Goal: Transaction & Acquisition: Purchase product/service

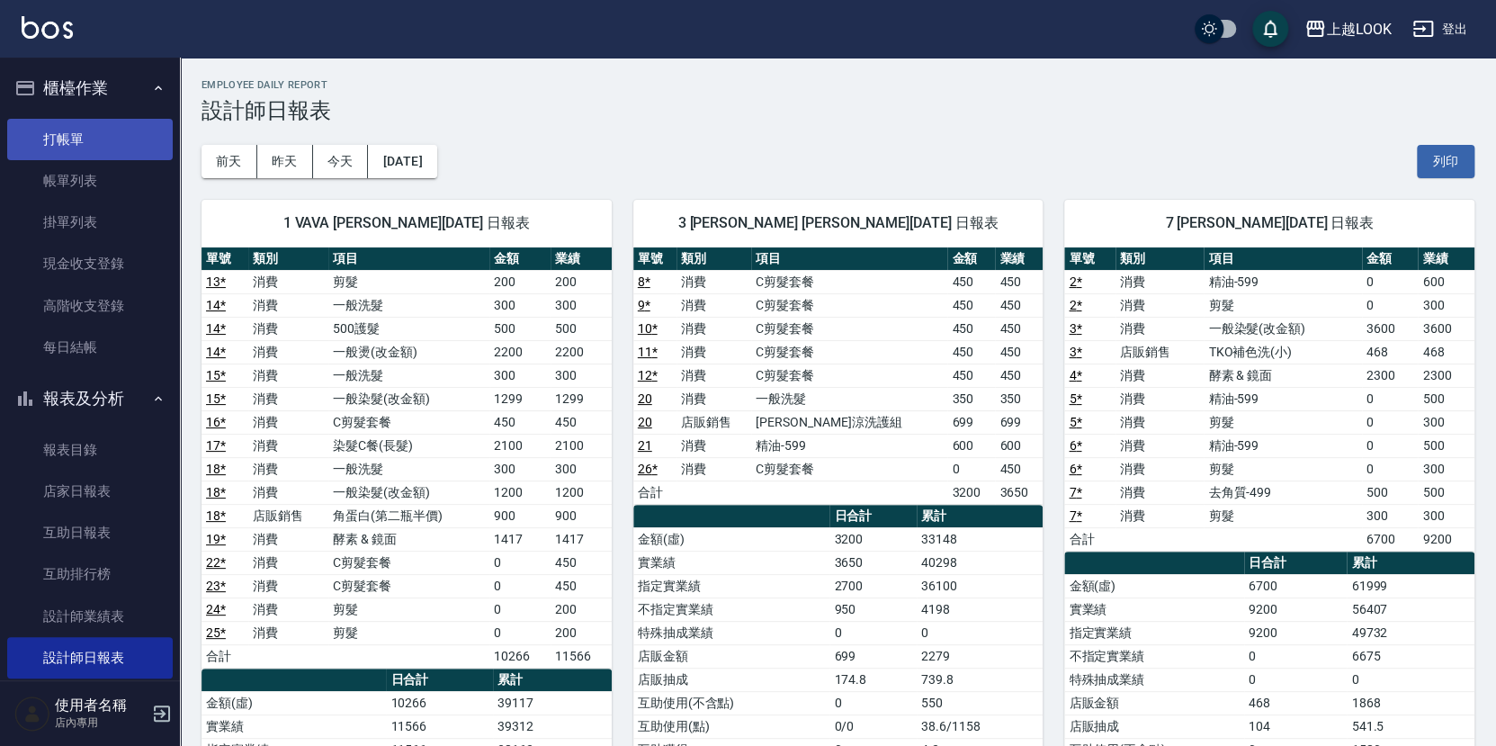
click at [105, 131] on link "打帳單" at bounding box center [90, 139] width 166 height 41
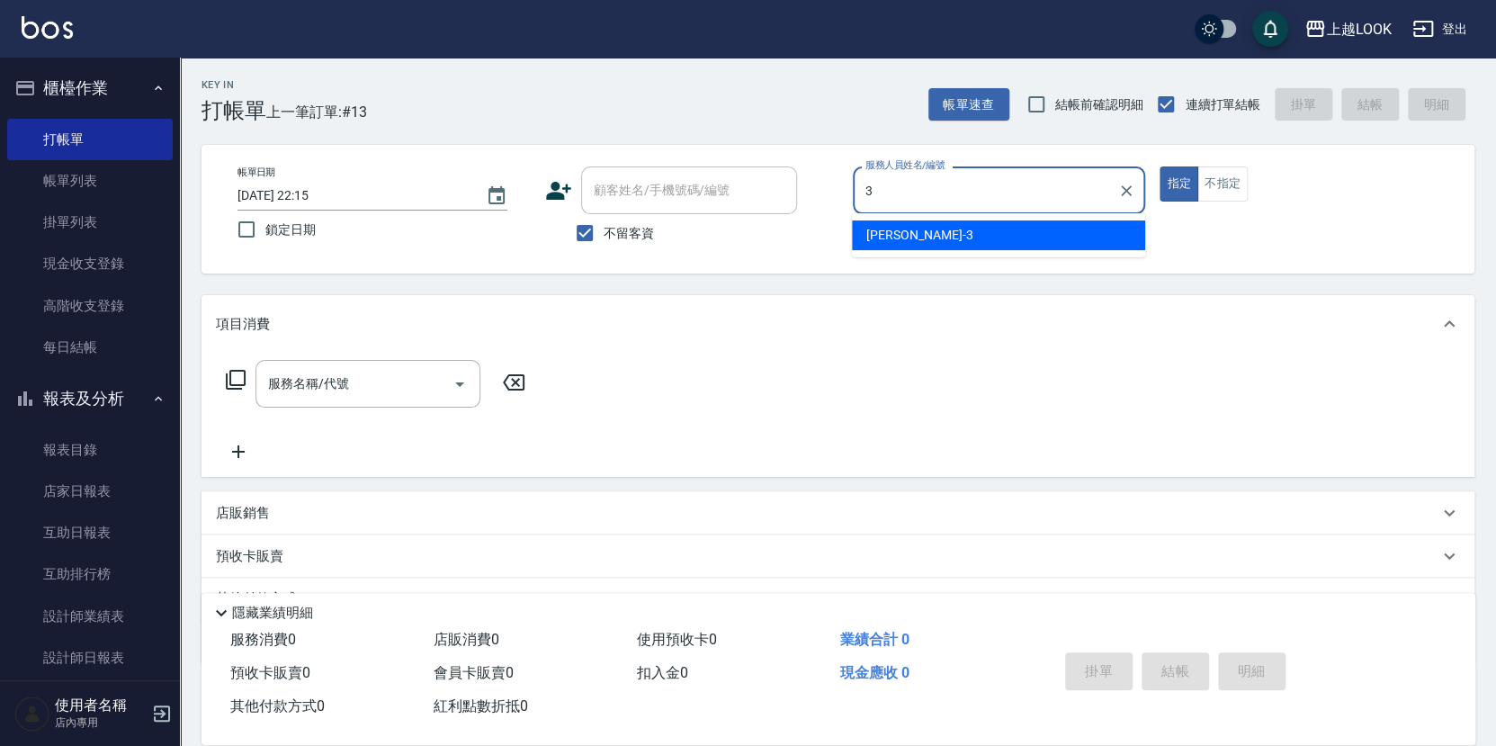
type input "[PERSON_NAME]-3"
type button "true"
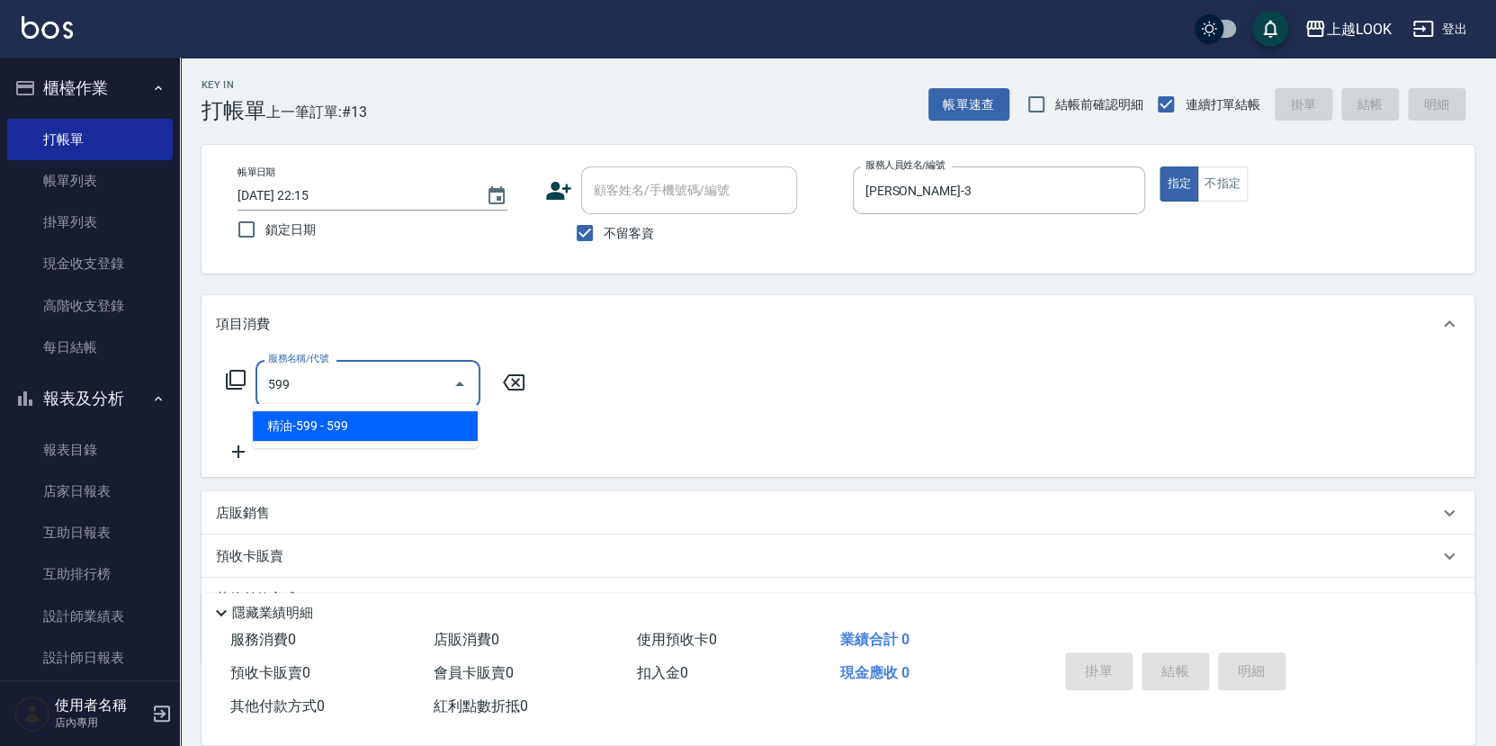
type input "精油-599(0599)"
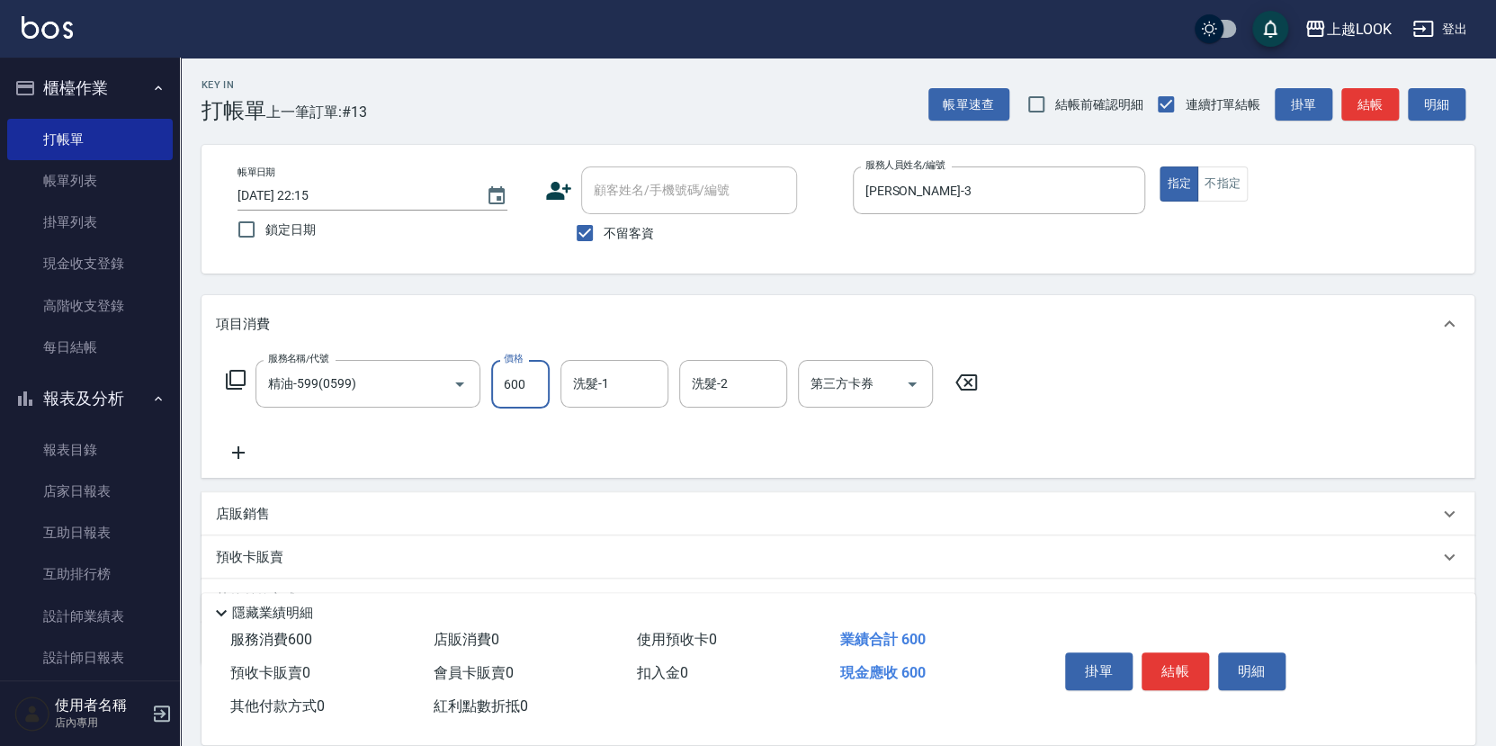
type input "600"
type input "[PERSON_NAME]-2"
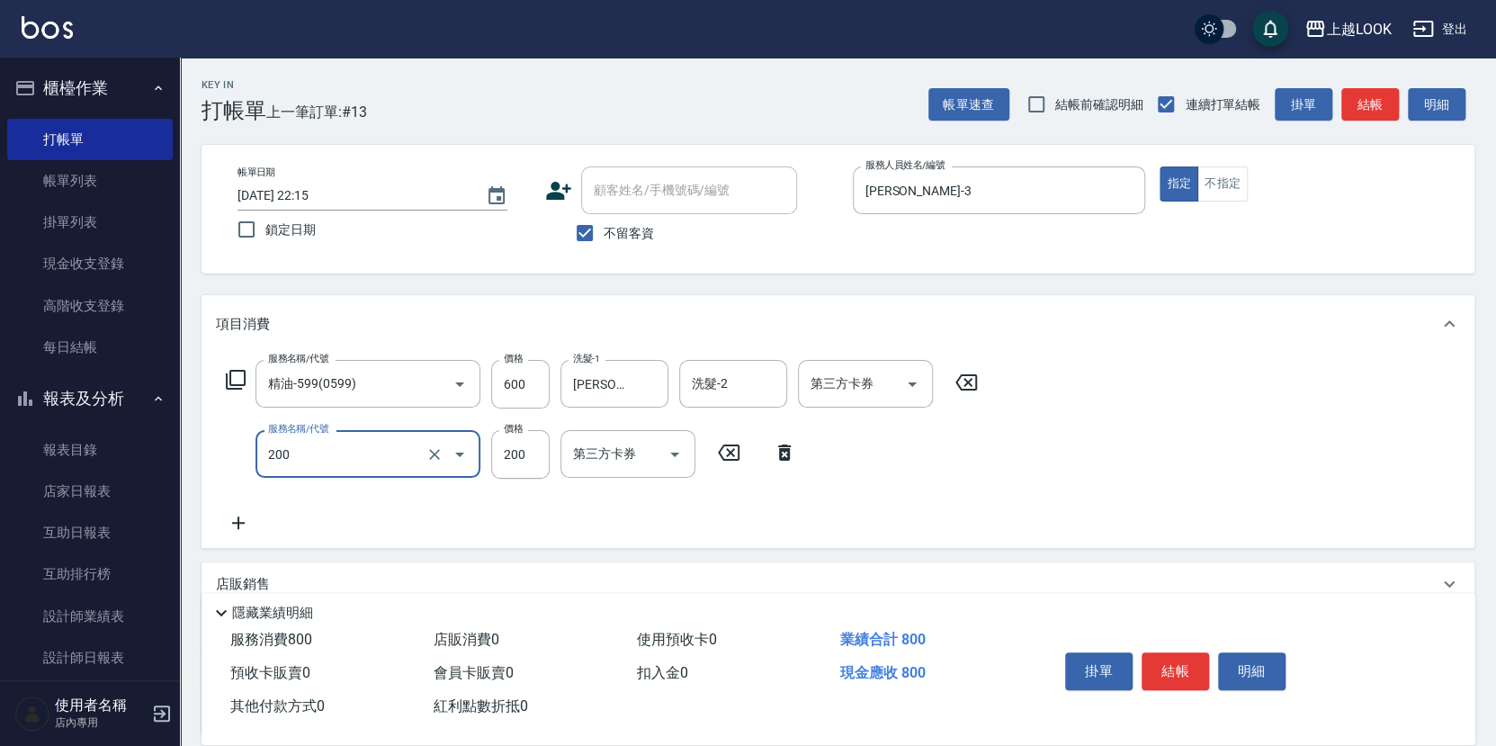
type input "剪髮(200)"
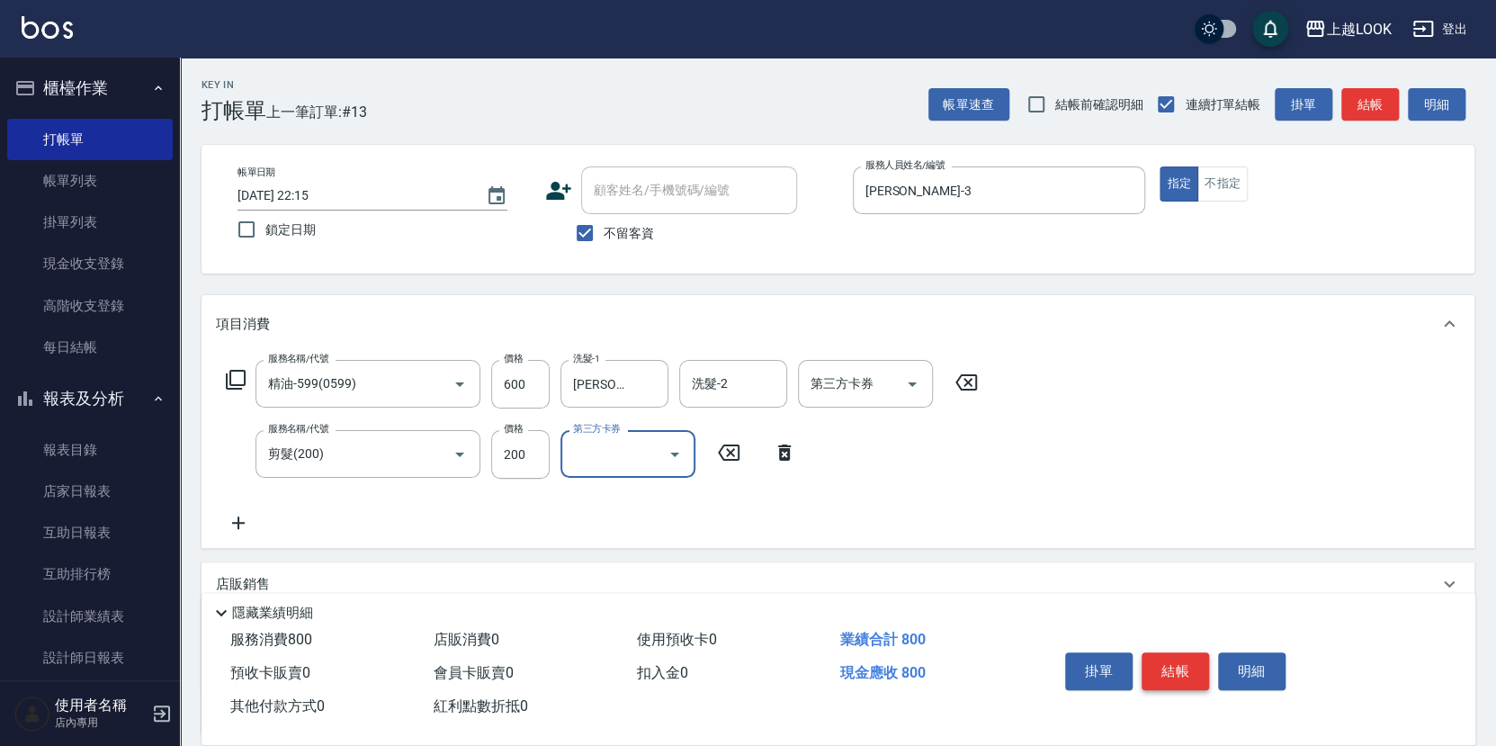
click at [1181, 671] on button "結帳" at bounding box center [1175, 671] width 67 height 38
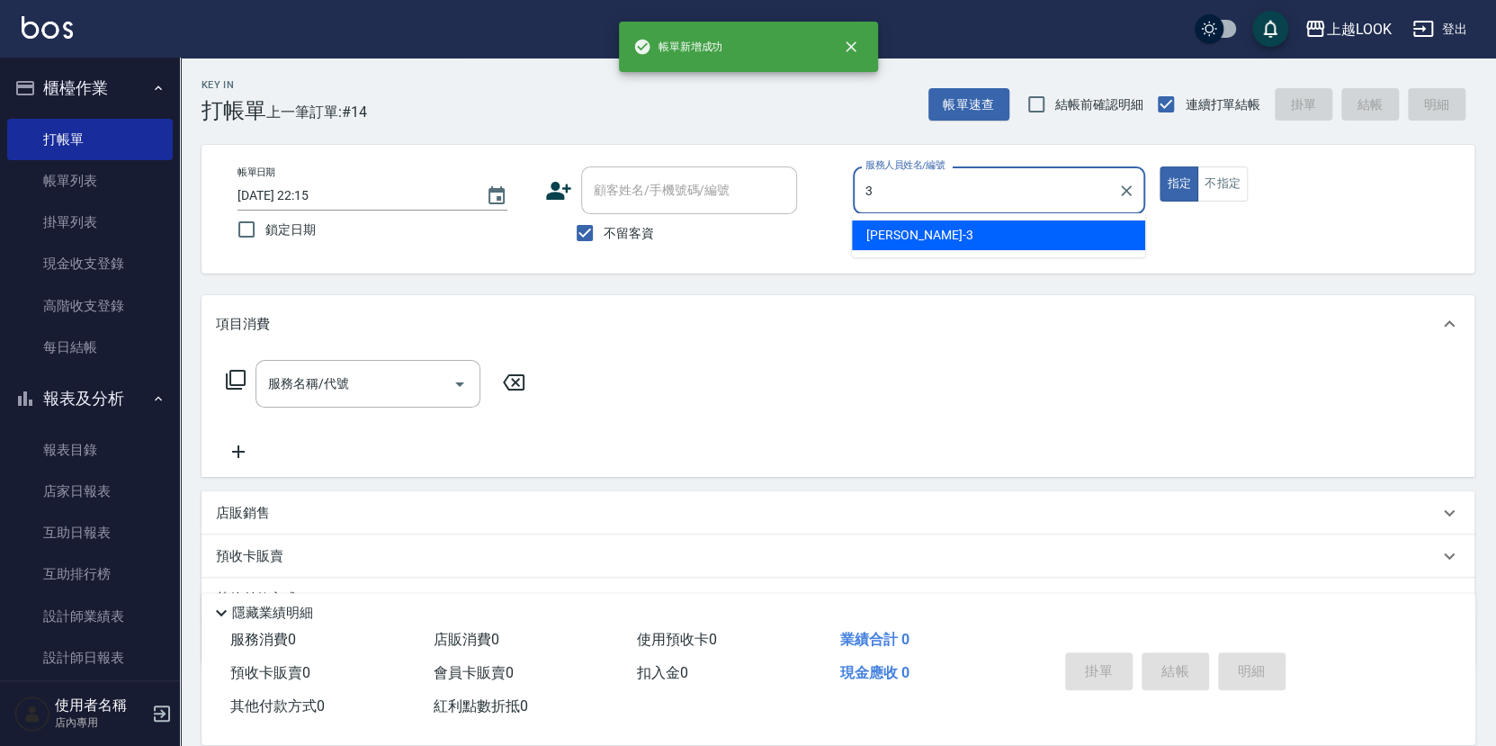
type input "[PERSON_NAME]-3"
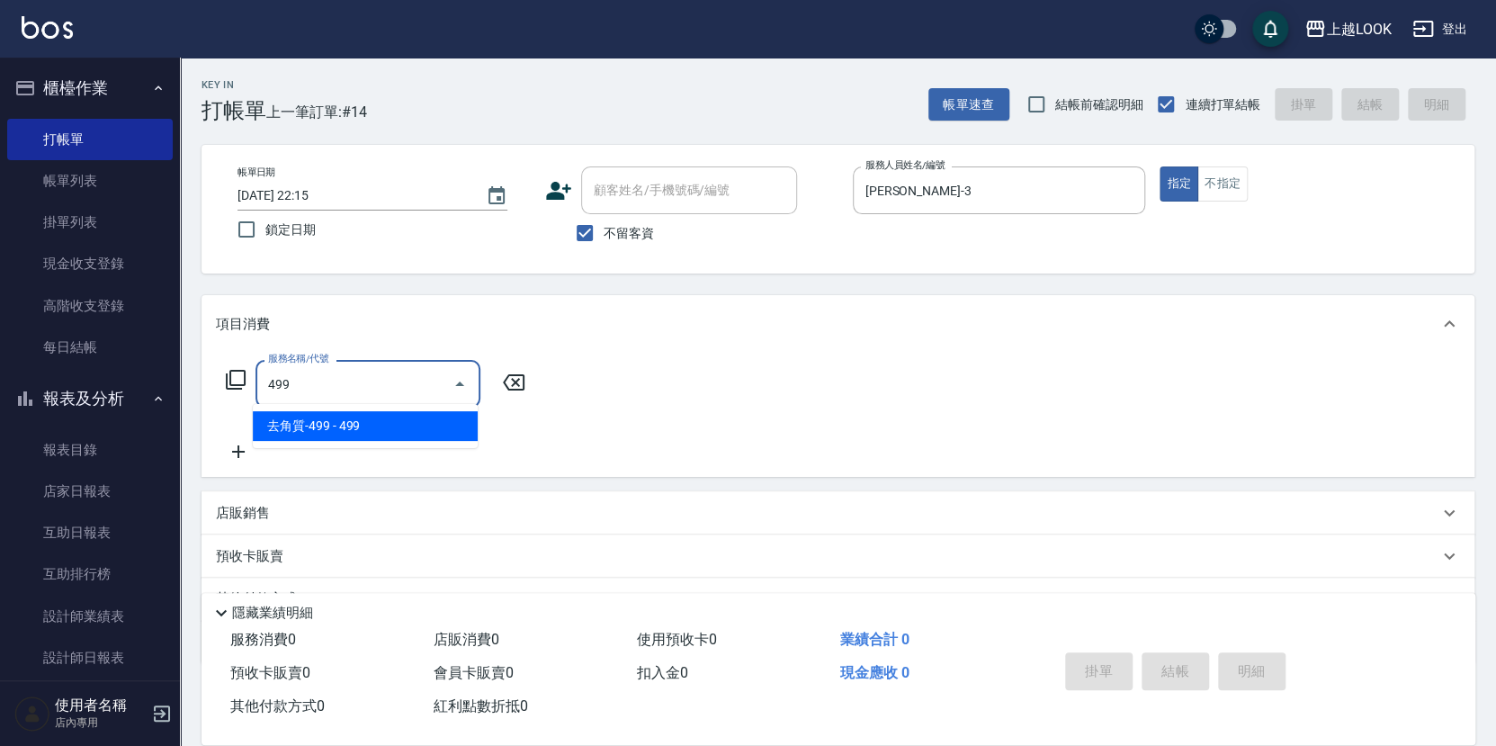
type input "去角質-499(0499)"
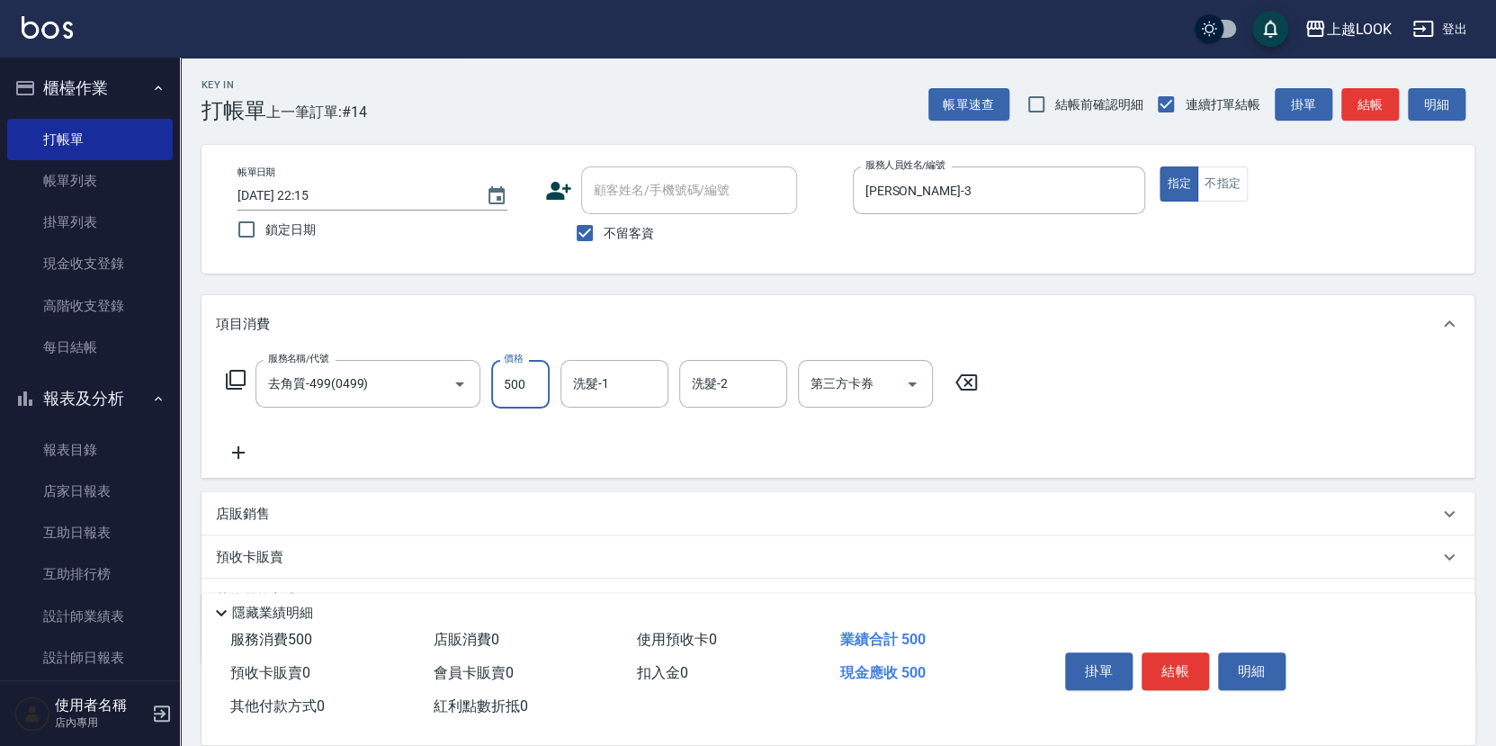
type input "500"
type input "[PERSON_NAME]-2"
click at [915, 380] on icon "Open" at bounding box center [913, 384] width 22 height 22
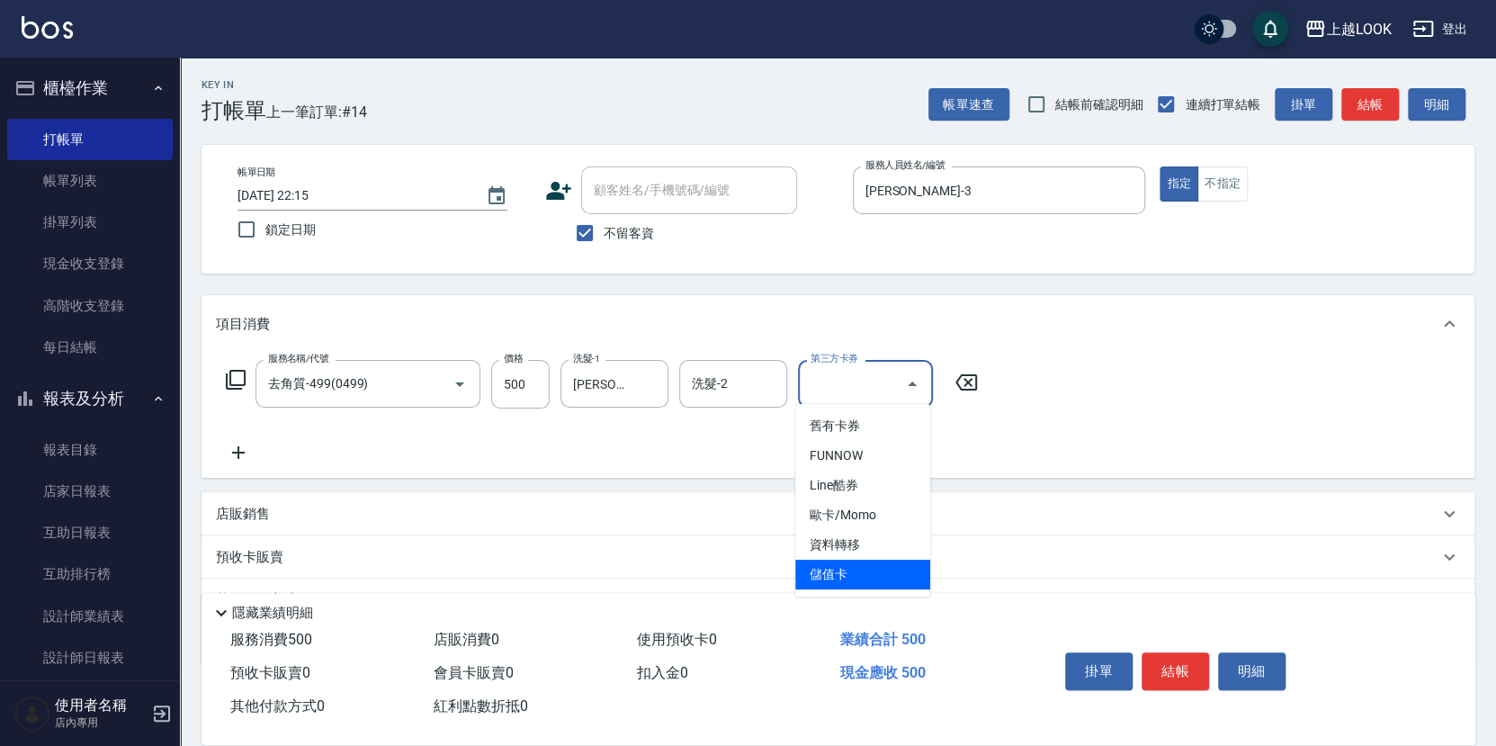
click at [910, 562] on span "儲值卡" at bounding box center [862, 575] width 135 height 30
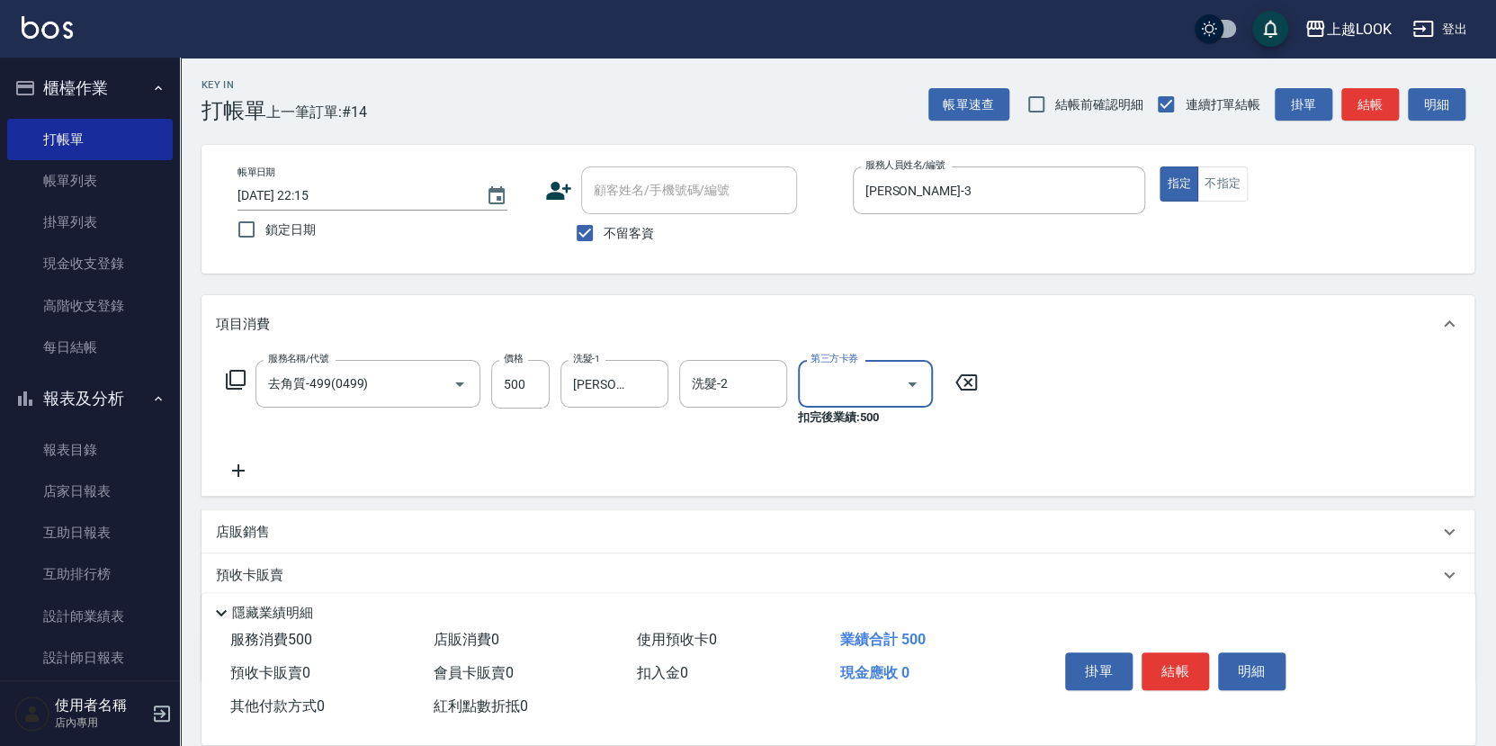
type input "儲值卡"
click at [1186, 666] on button "結帳" at bounding box center [1175, 671] width 67 height 38
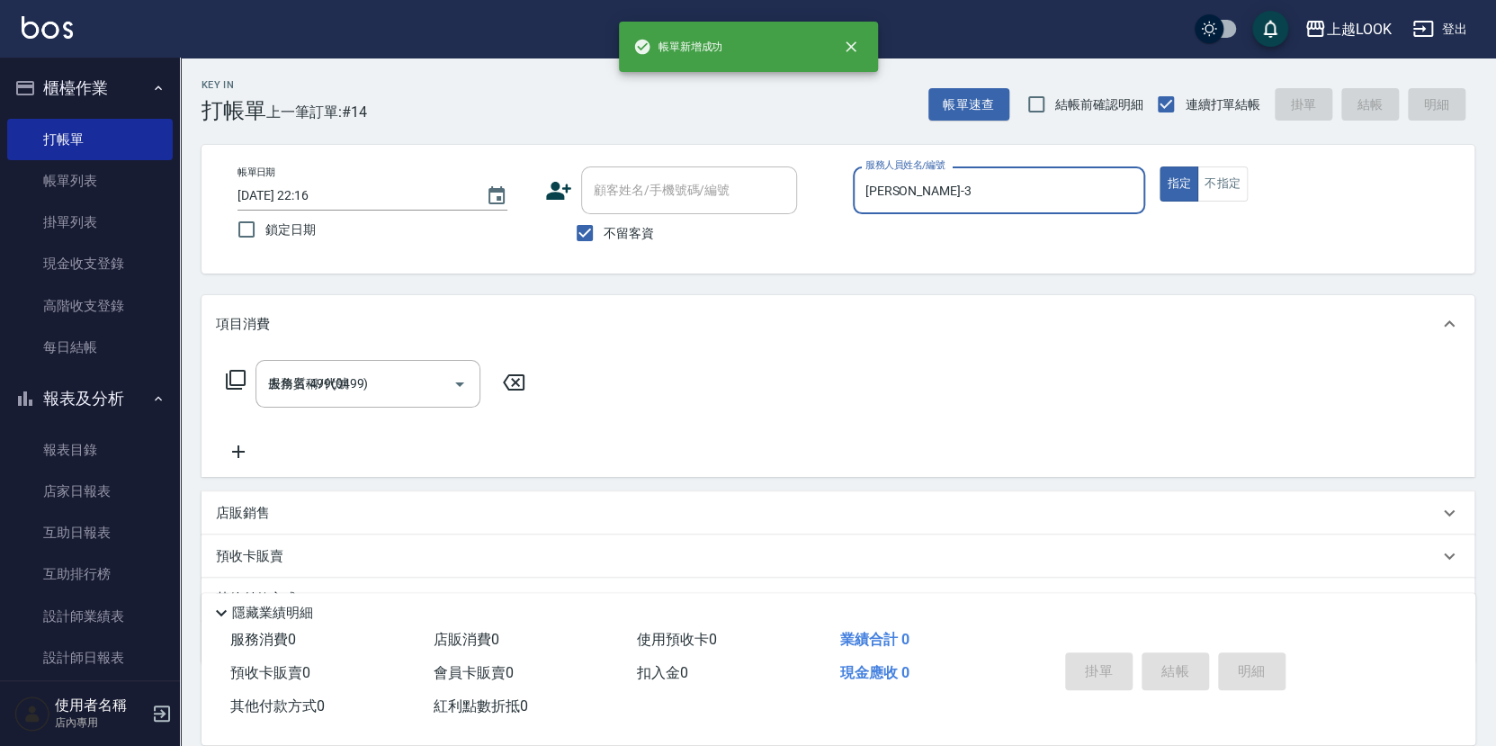
type input "[DATE] 22:16"
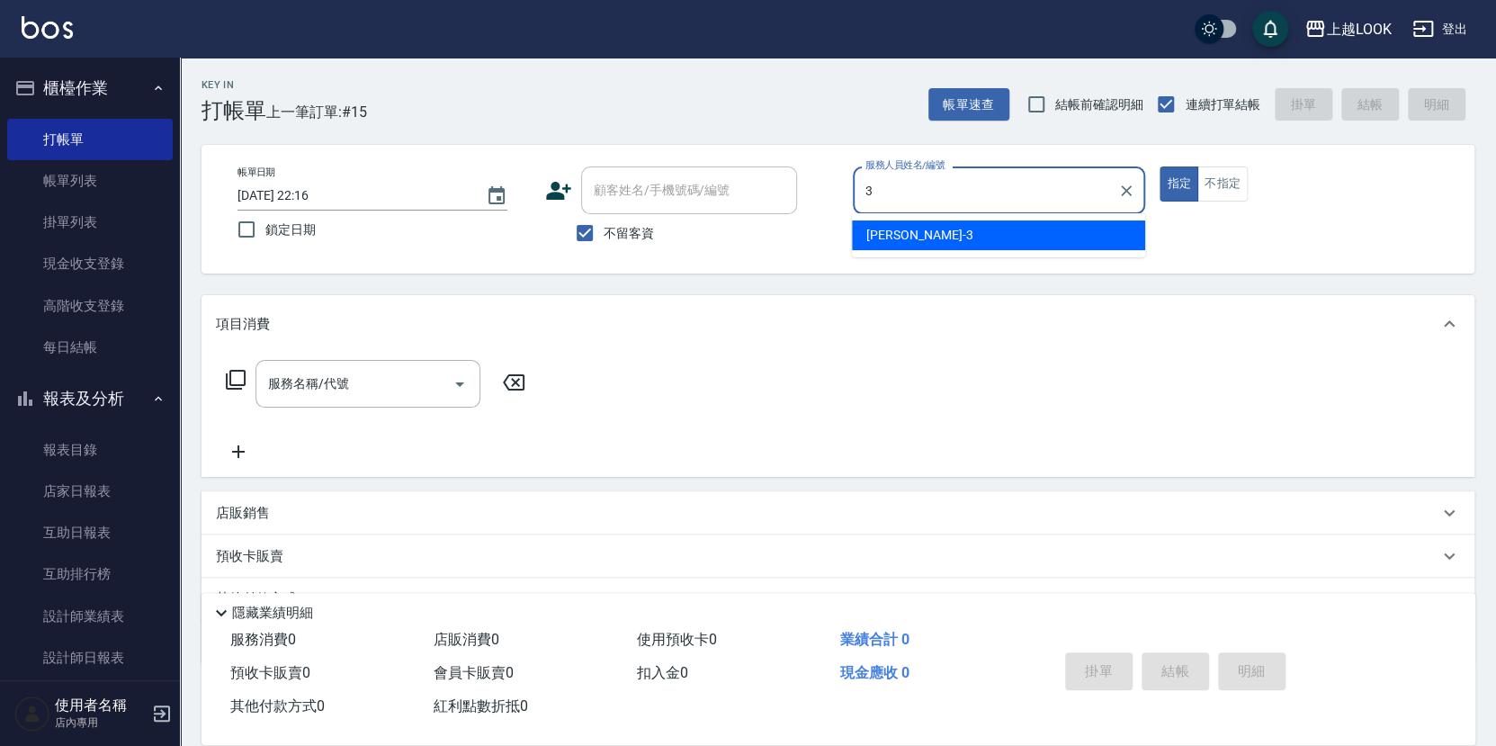
type input "[PERSON_NAME]-3"
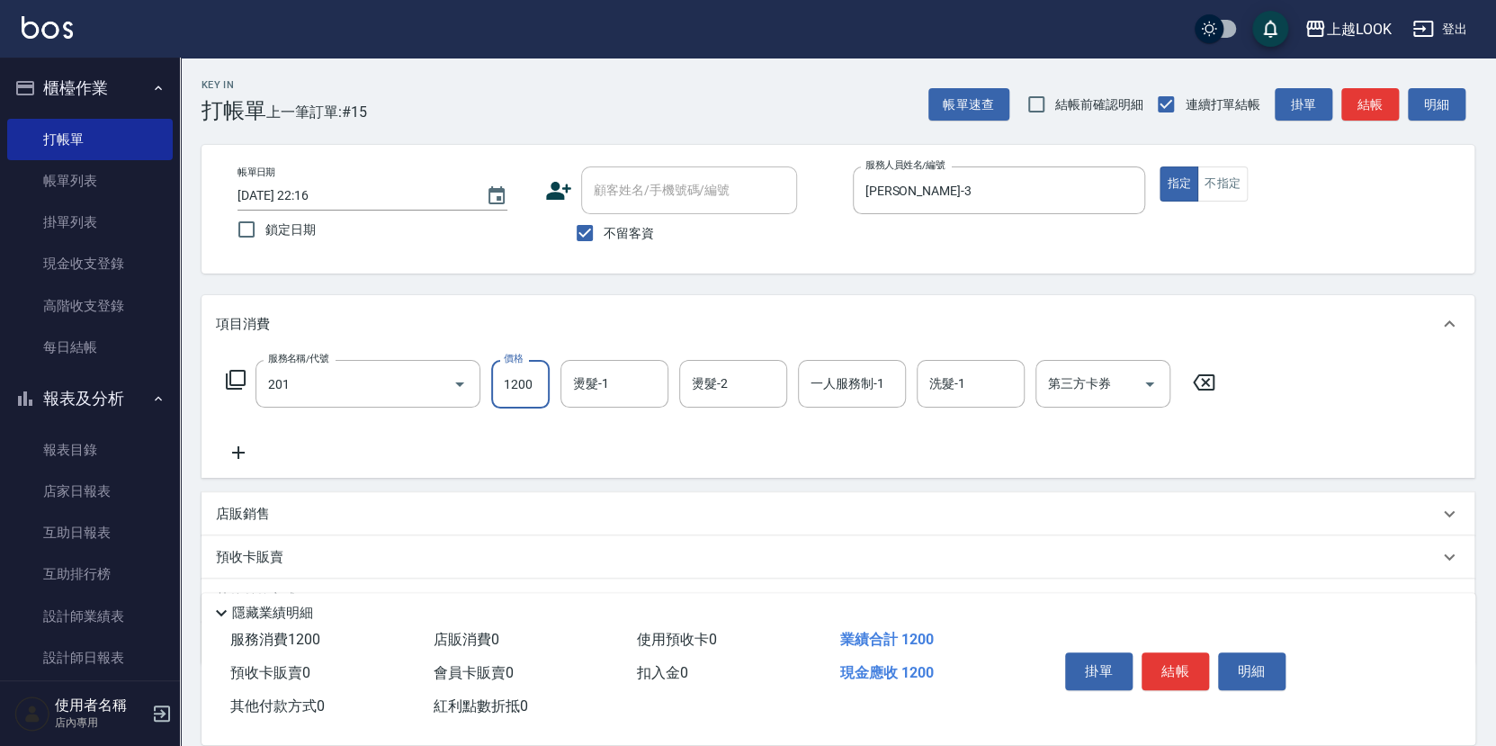
type input "一般燙(改金額)(201)"
type input "2500"
click at [1171, 664] on button "結帳" at bounding box center [1175, 671] width 67 height 38
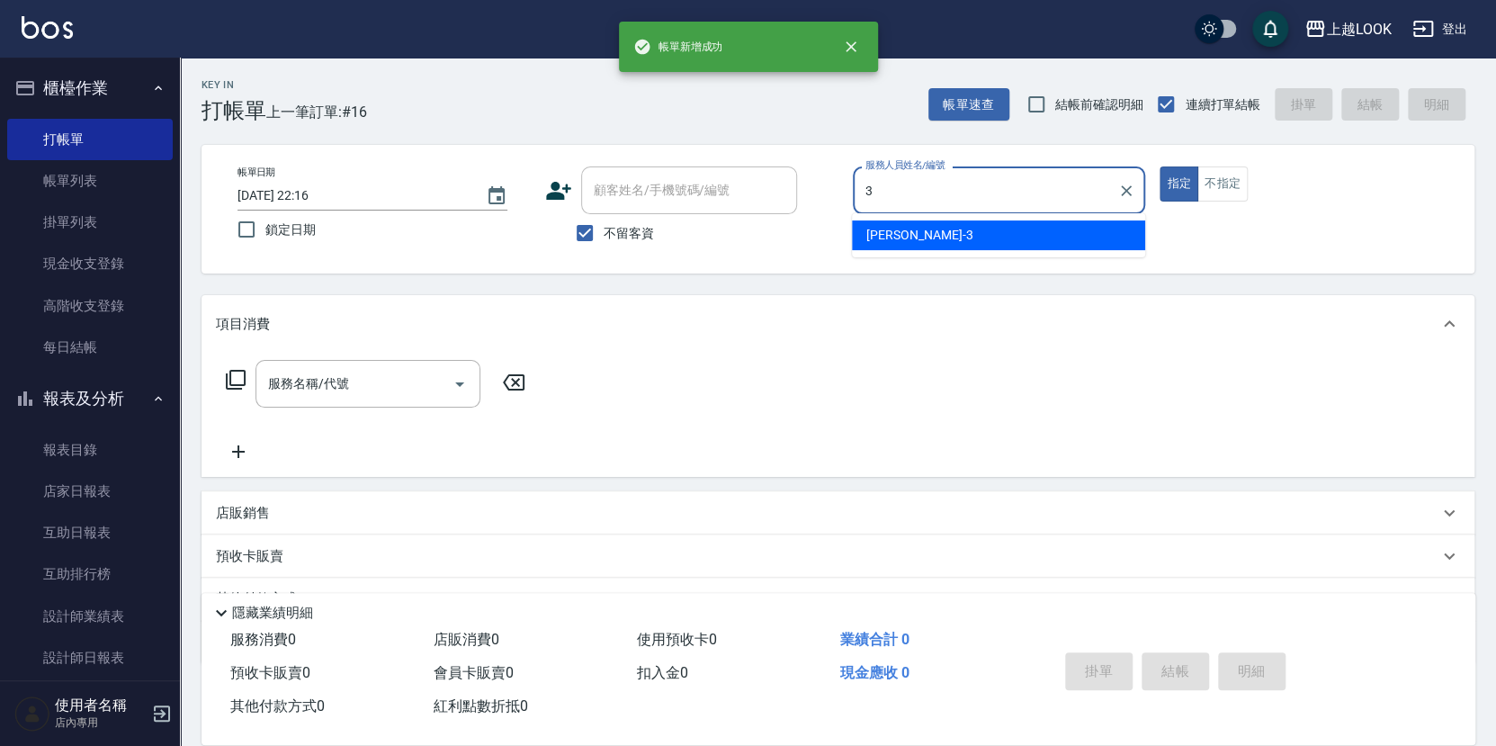
type input "[PERSON_NAME]-3"
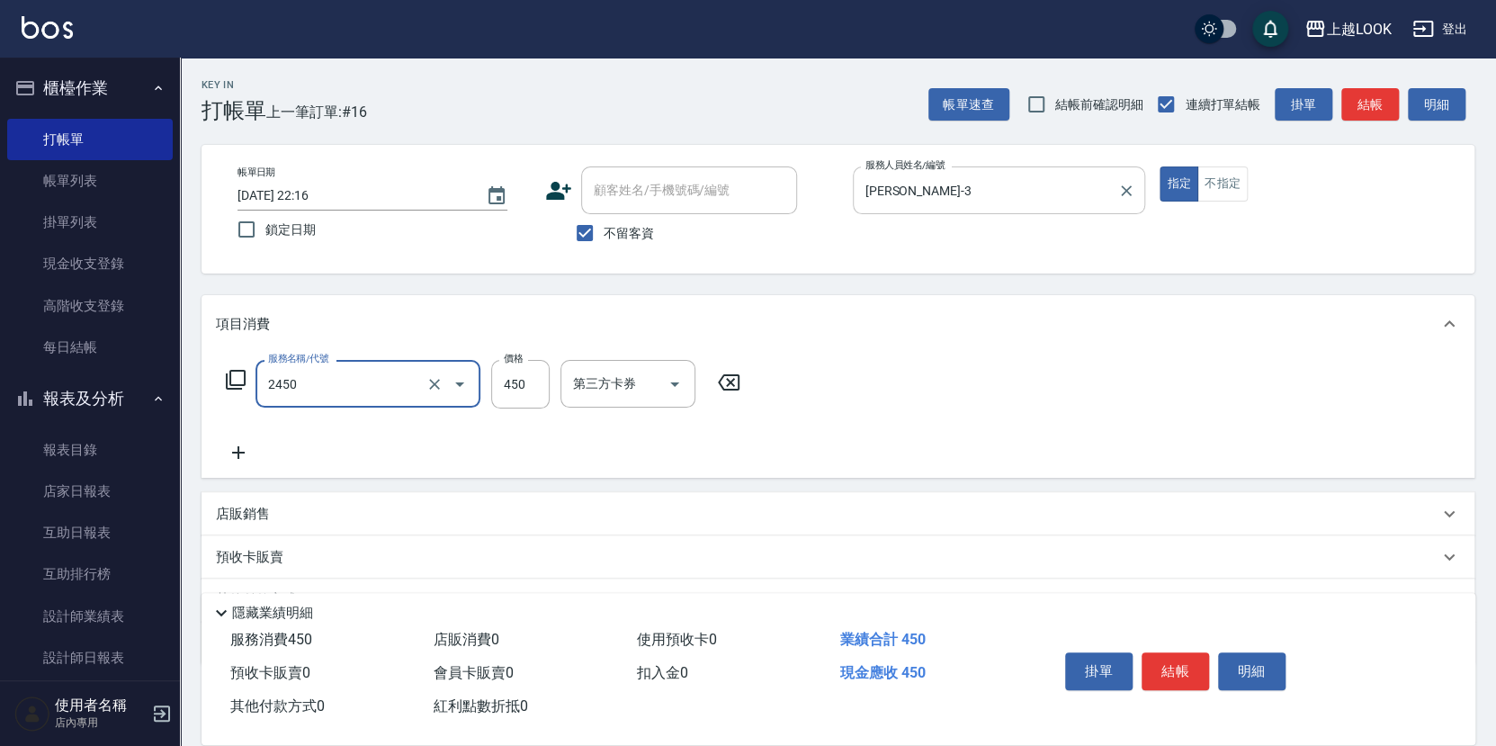
type input "C剪髮套餐(2450)"
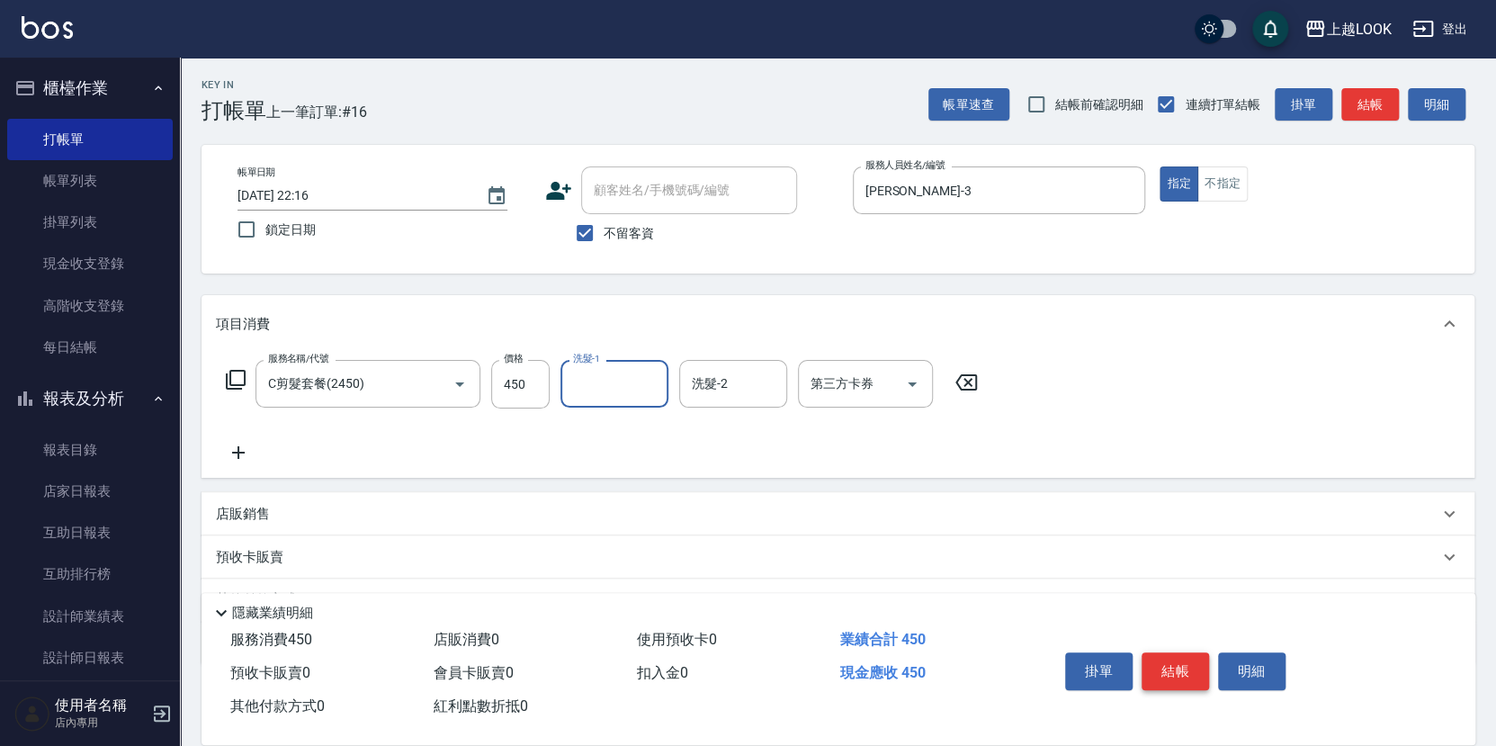
click at [1177, 666] on button "結帳" at bounding box center [1175, 671] width 67 height 38
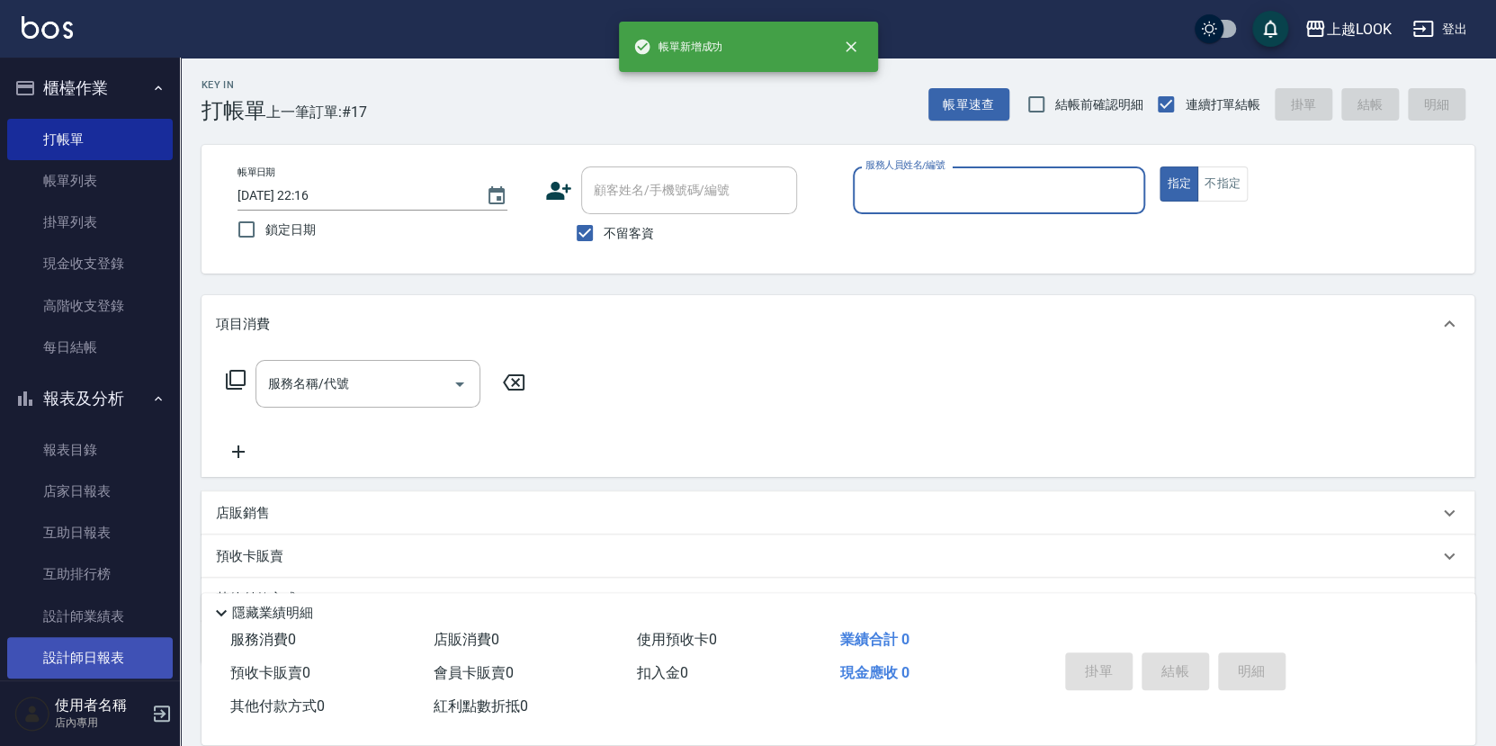
click at [86, 642] on link "設計師日報表" at bounding box center [90, 657] width 166 height 41
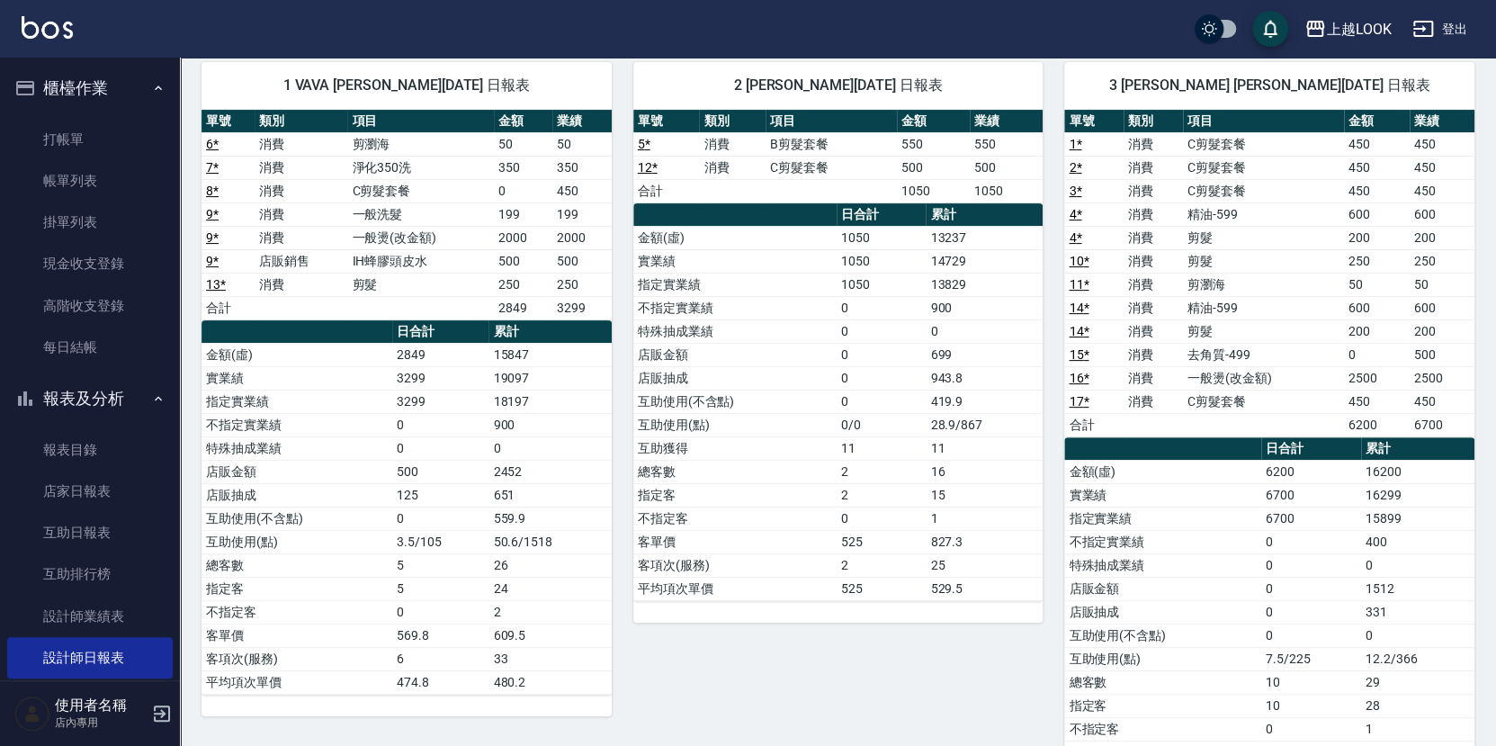
scroll to position [111, 0]
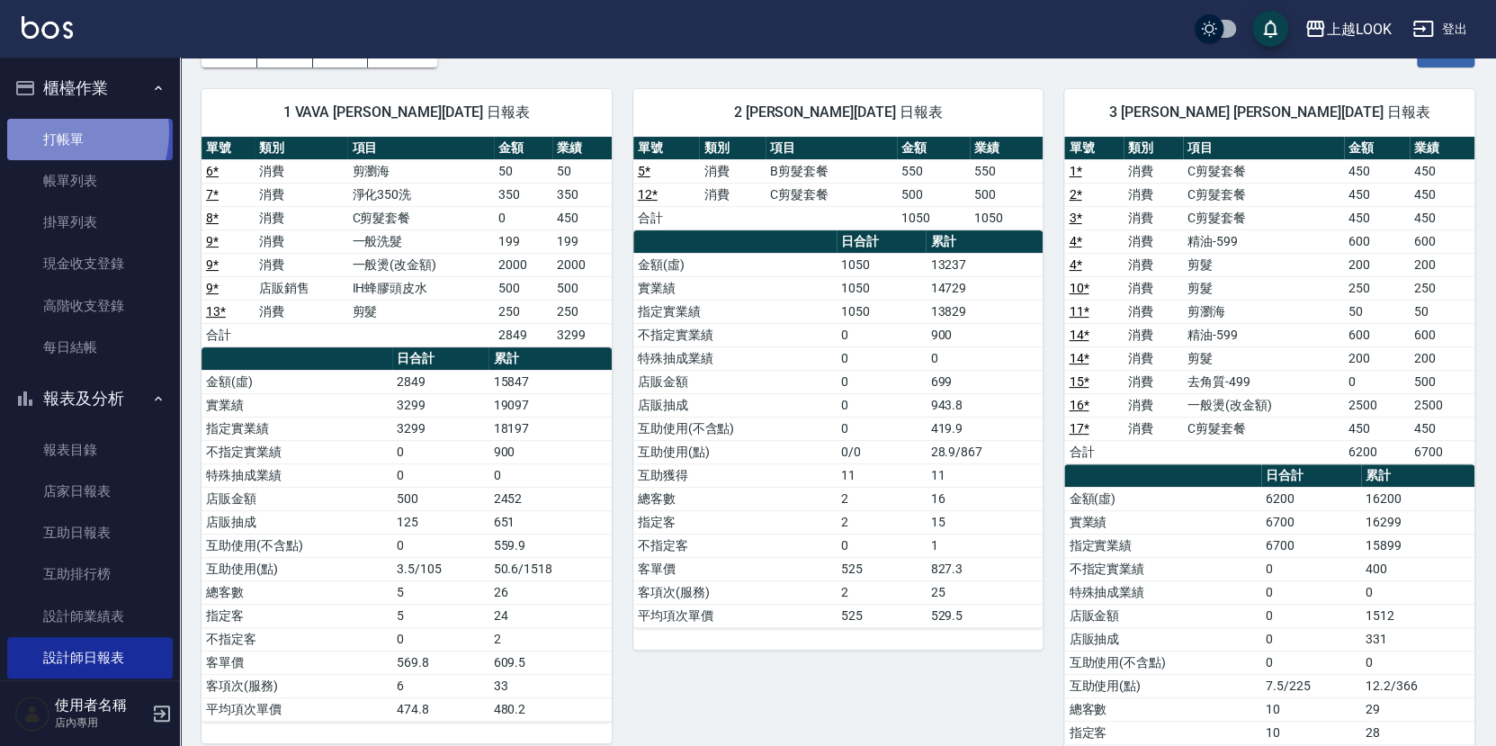
click at [55, 131] on link "打帳單" at bounding box center [90, 139] width 166 height 41
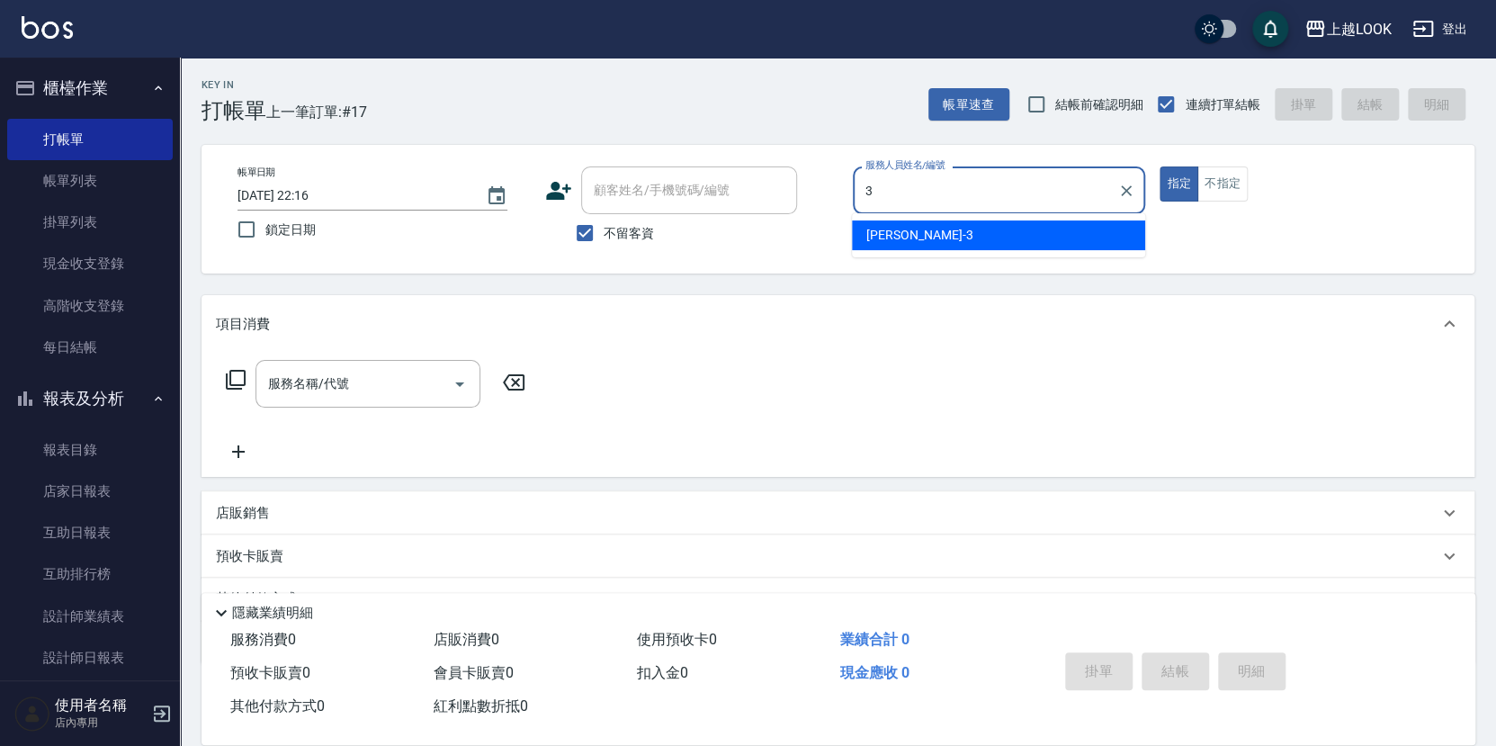
type input "[PERSON_NAME]-3"
type button "true"
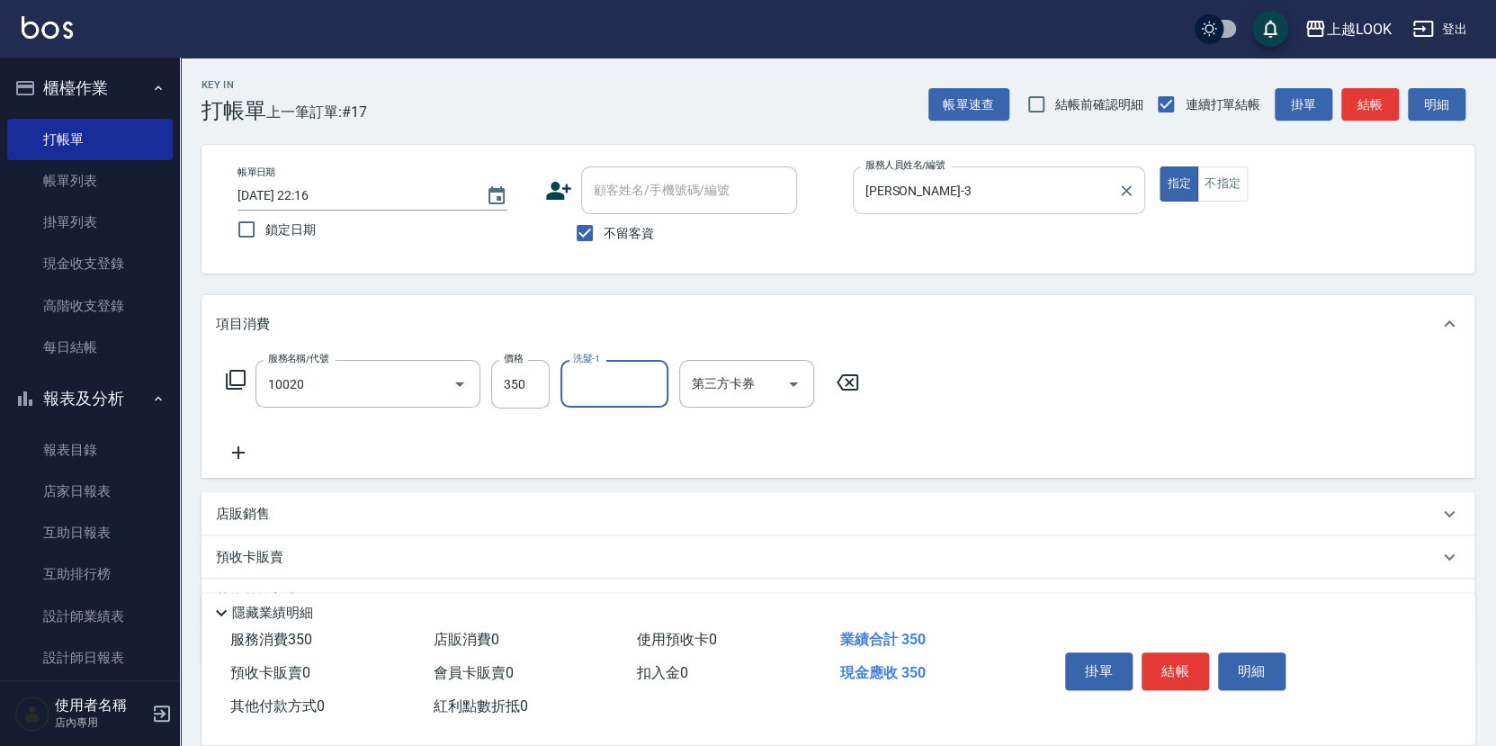
type input "淨化350洗(10020)"
click at [797, 380] on icon "Open" at bounding box center [794, 384] width 22 height 22
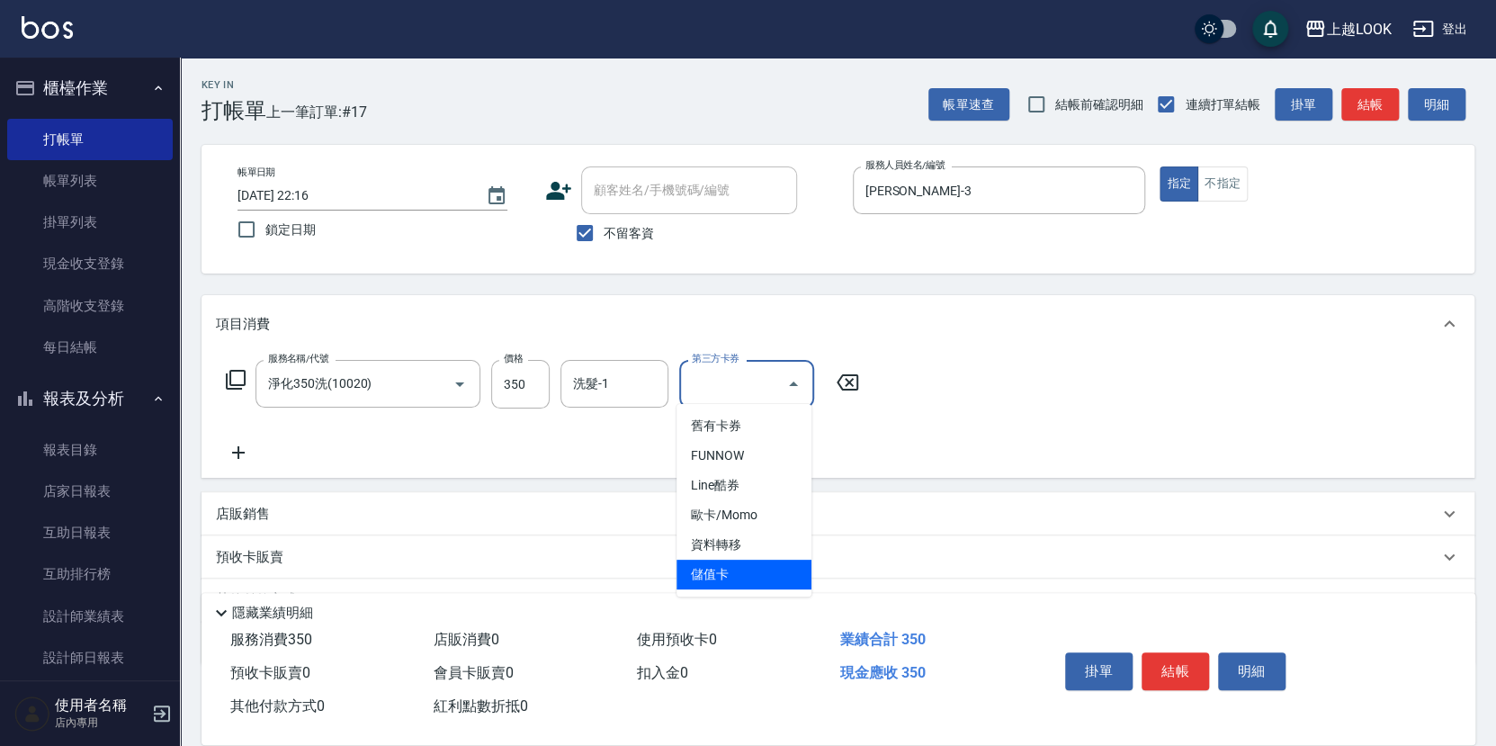
click at [798, 566] on span "儲值卡" at bounding box center [744, 575] width 135 height 30
type input "儲值卡"
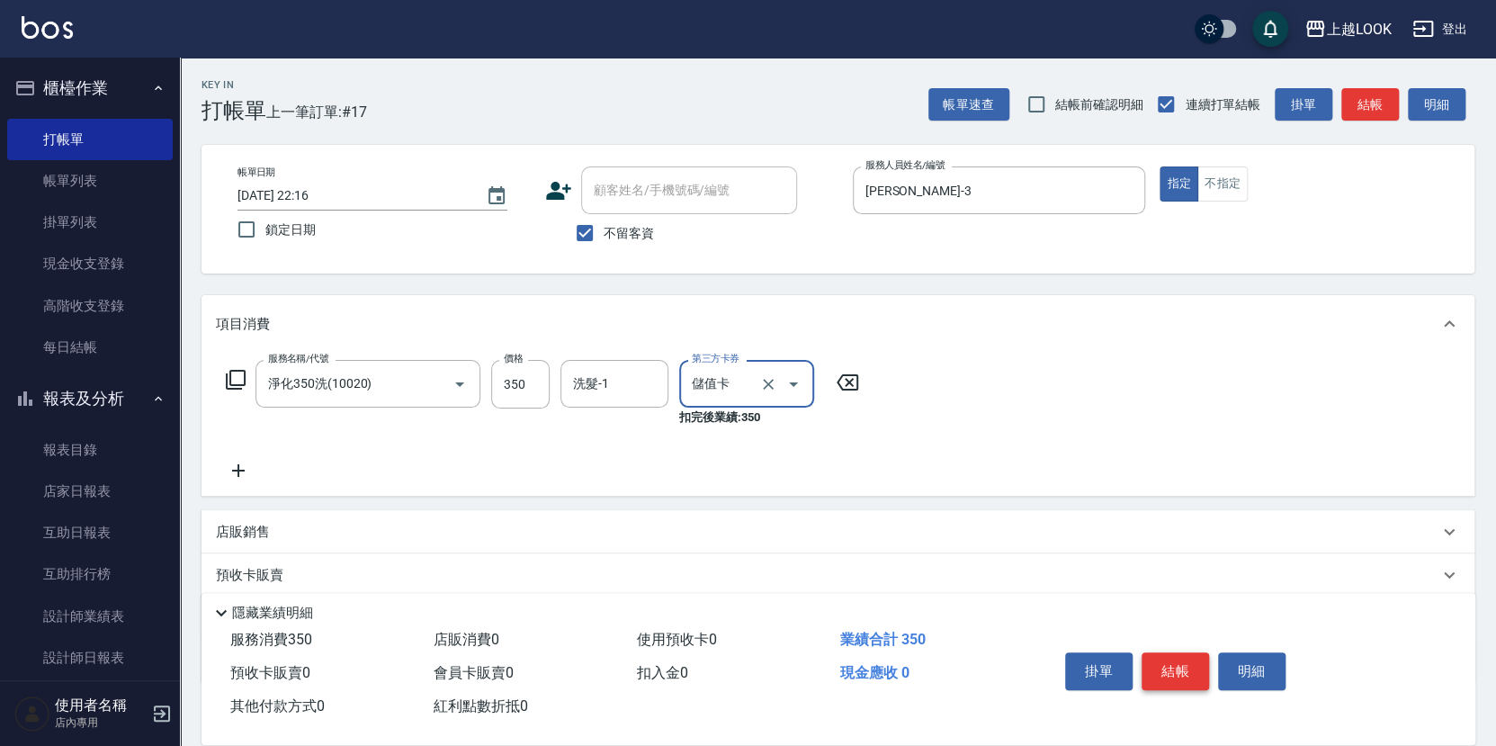
click at [1175, 662] on button "結帳" at bounding box center [1175, 671] width 67 height 38
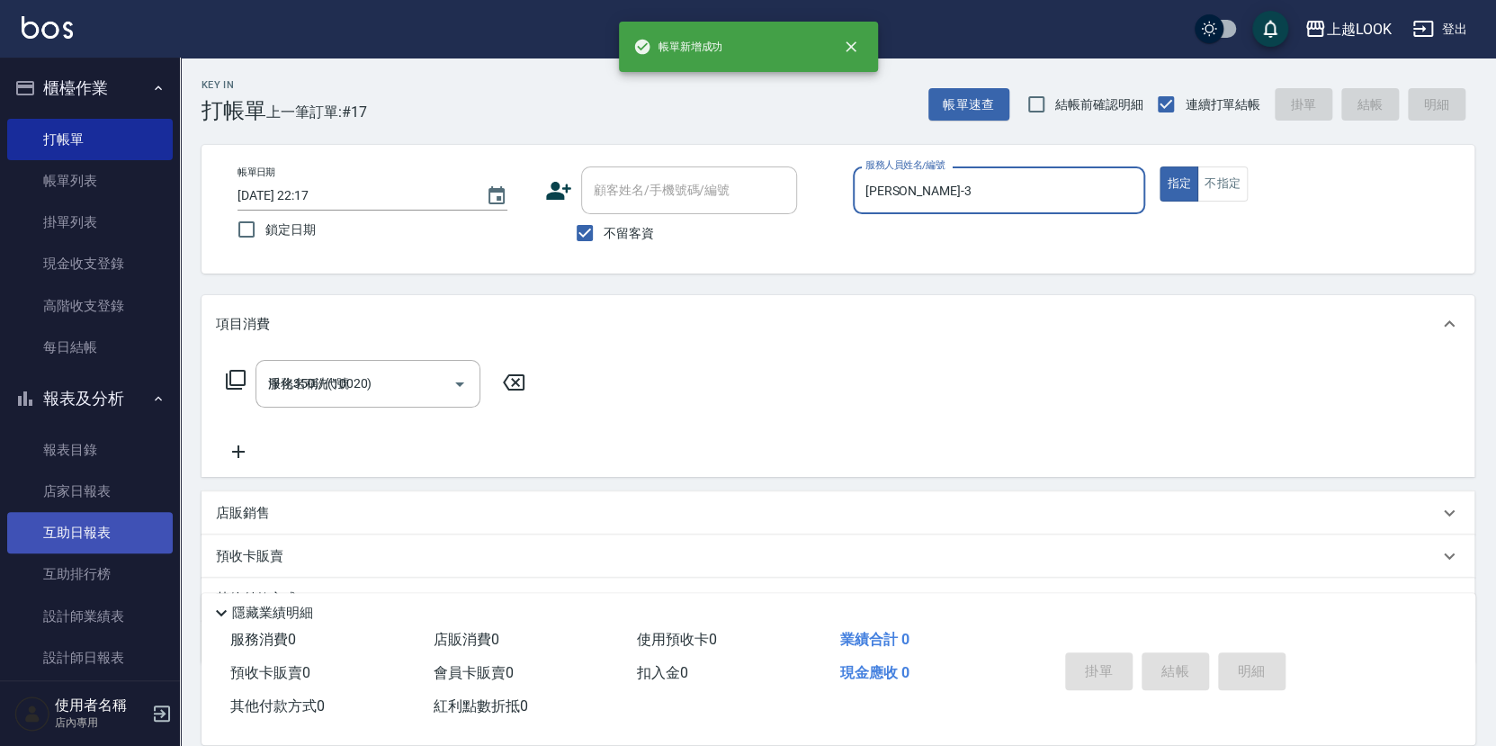
type input "[DATE] 22:17"
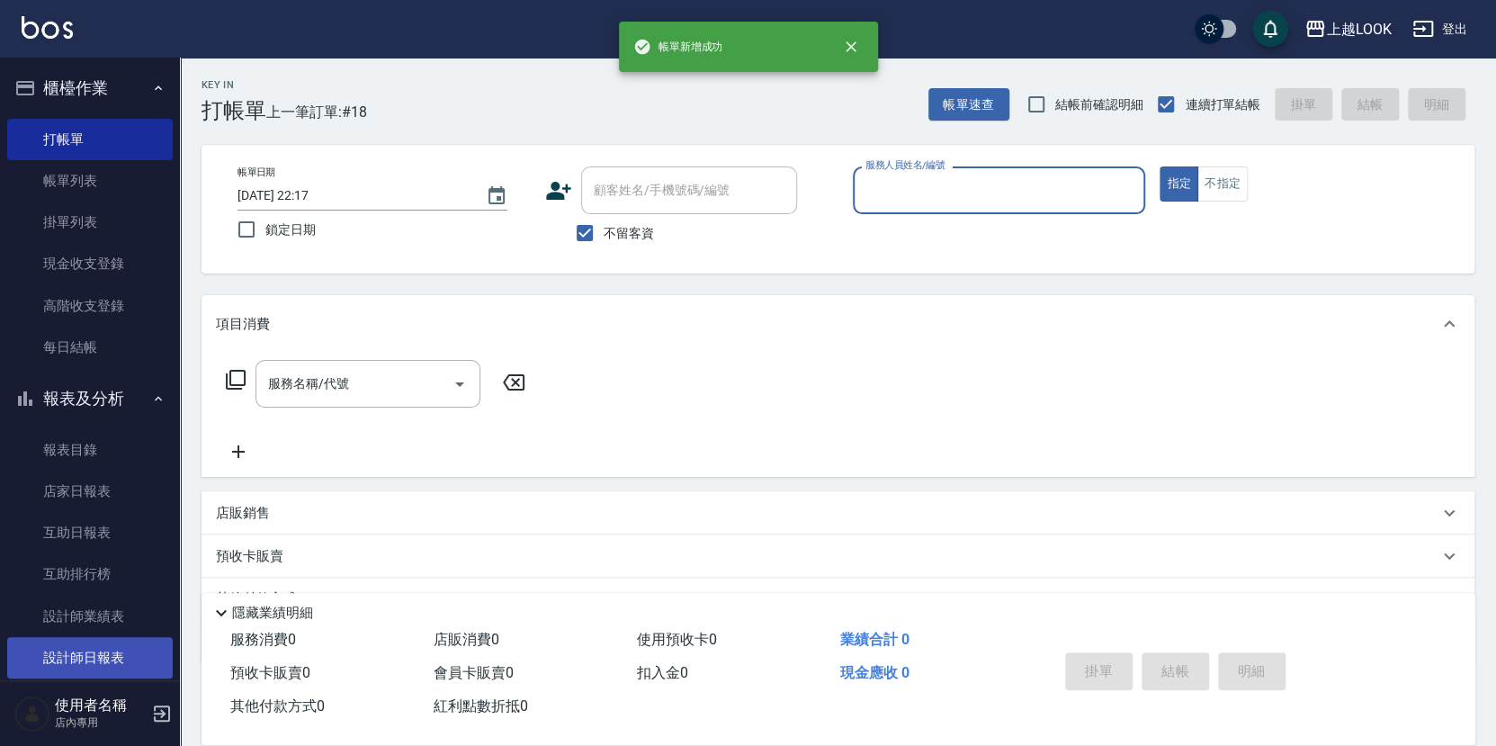
click at [128, 637] on link "設計師日報表" at bounding box center [90, 657] width 166 height 41
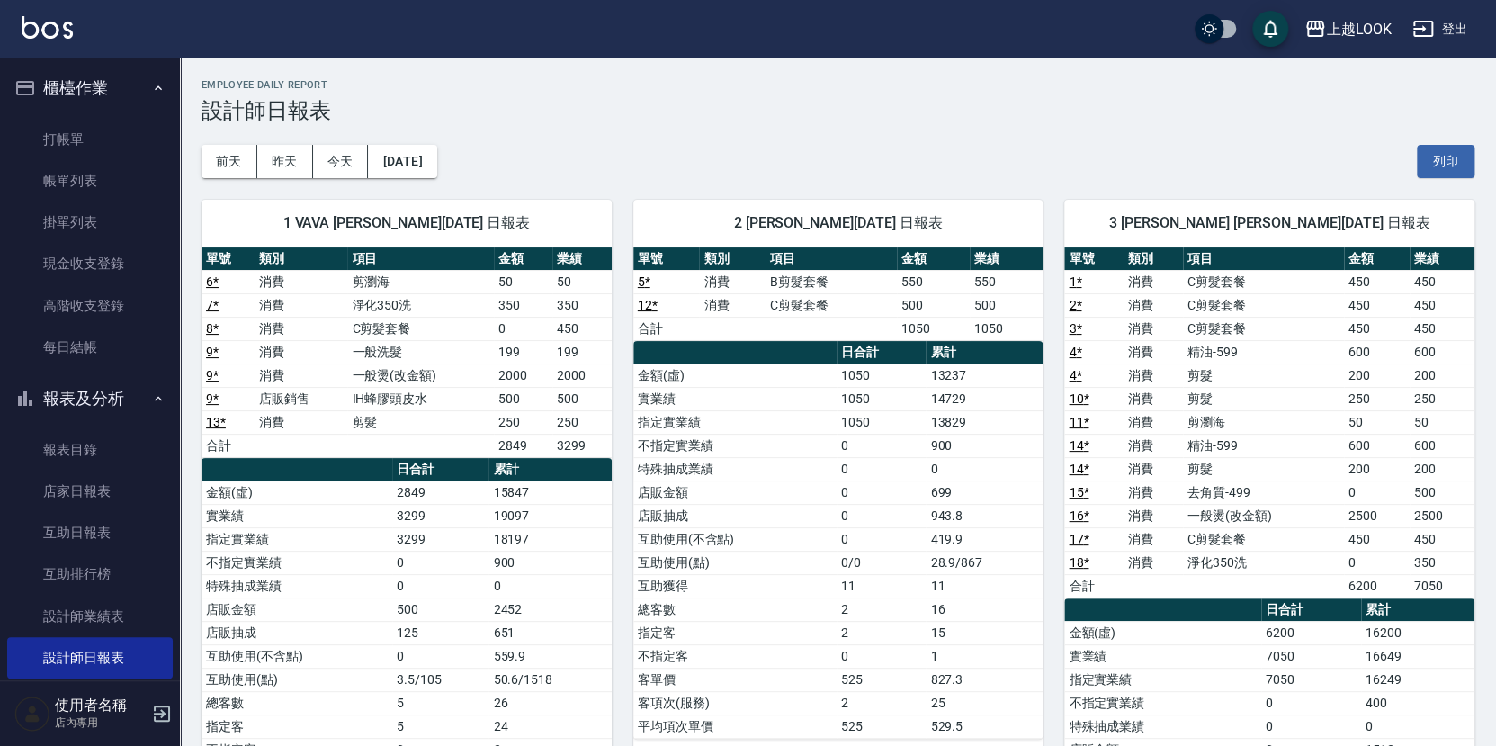
scroll to position [3, 0]
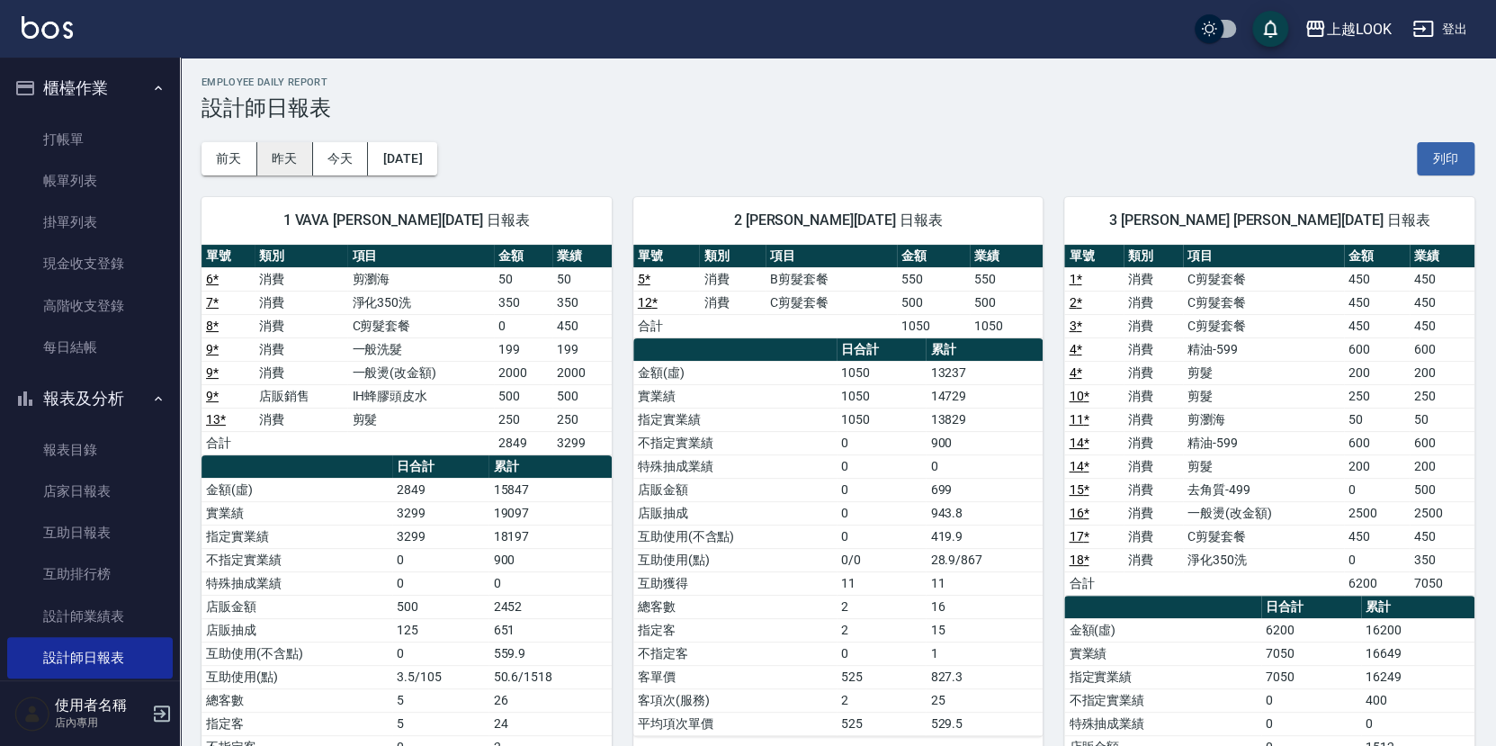
click at [275, 156] on button "昨天" at bounding box center [285, 158] width 56 height 33
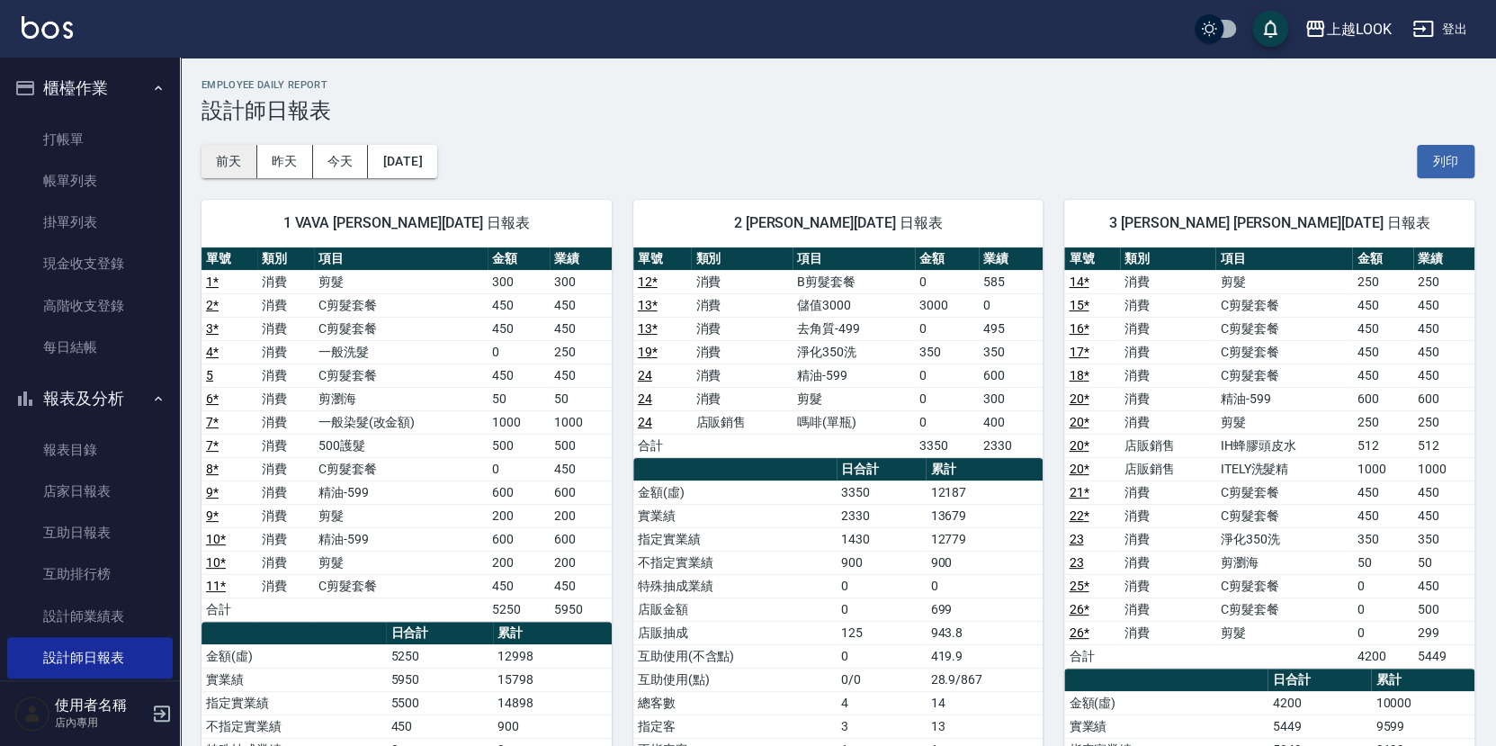
click at [234, 163] on button "前天" at bounding box center [230, 161] width 56 height 33
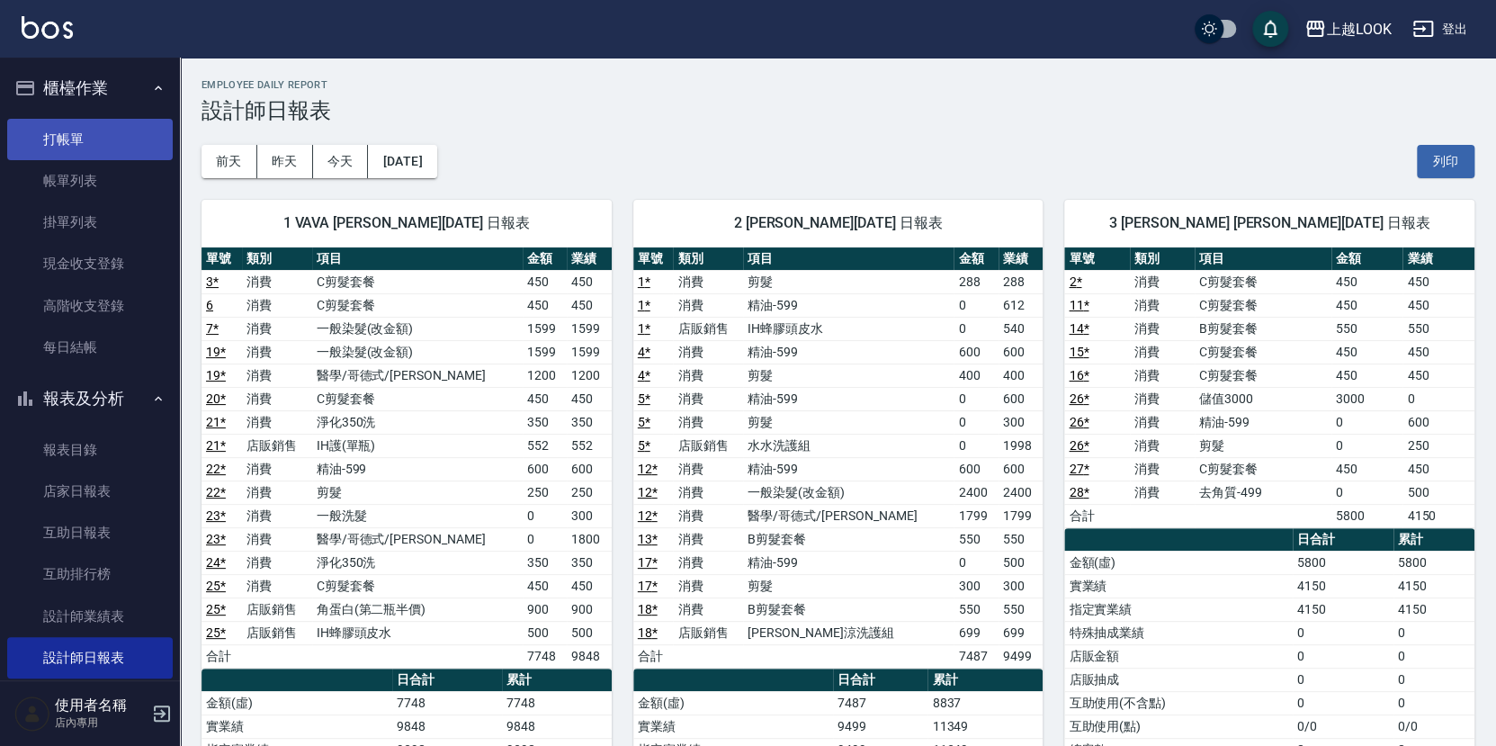
click at [142, 139] on link "打帳單" at bounding box center [90, 139] width 166 height 41
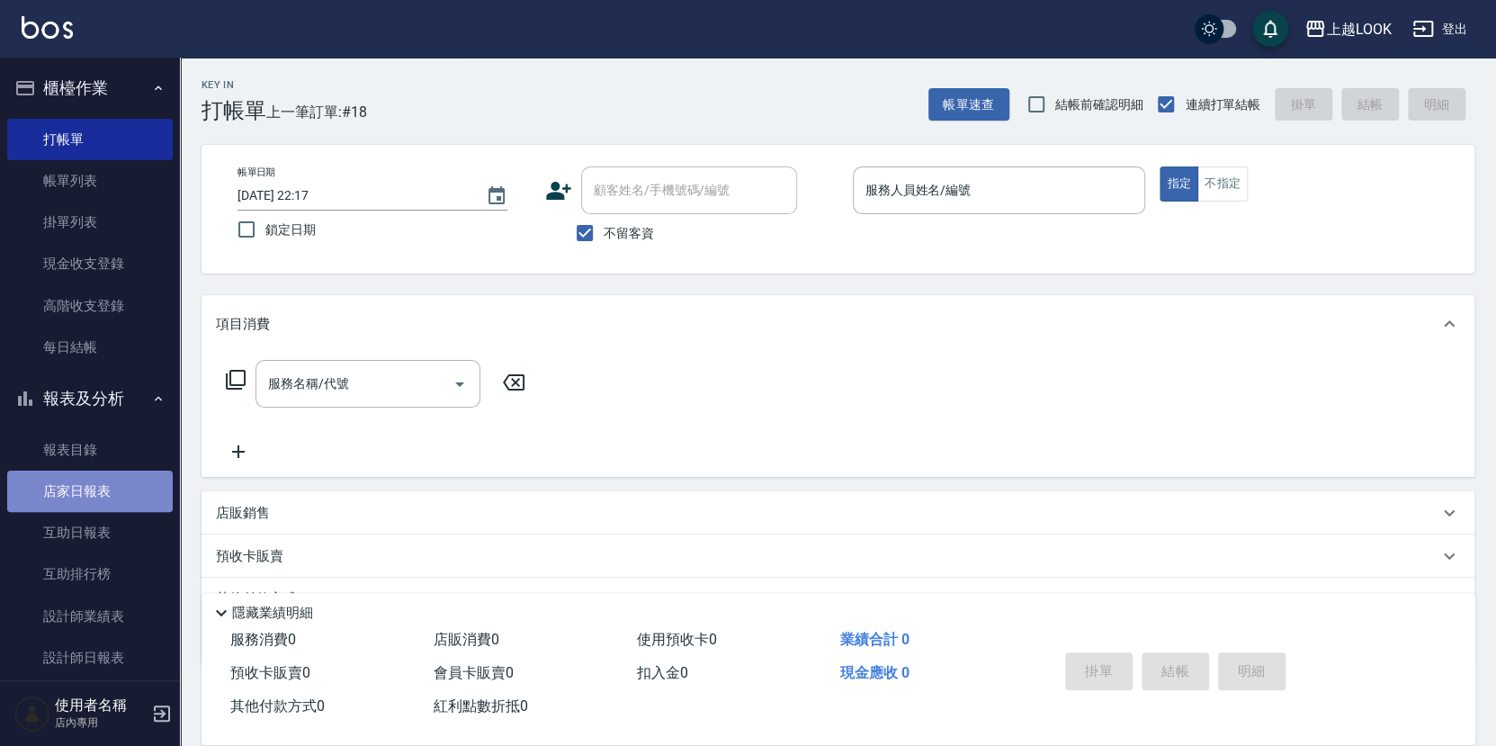
click at [102, 496] on link "店家日報表" at bounding box center [90, 491] width 166 height 41
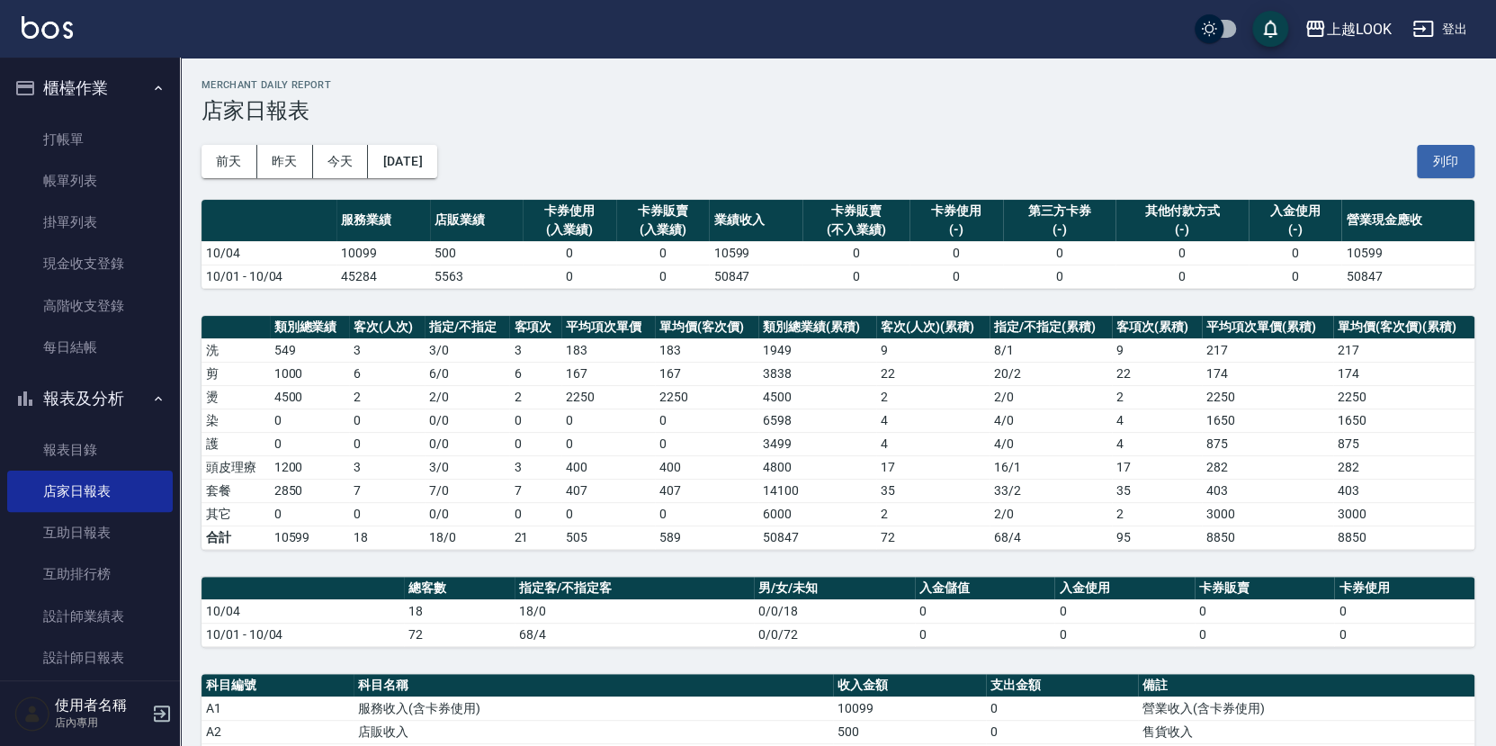
scroll to position [297, 0]
